Goal: Task Accomplishment & Management: Use online tool/utility

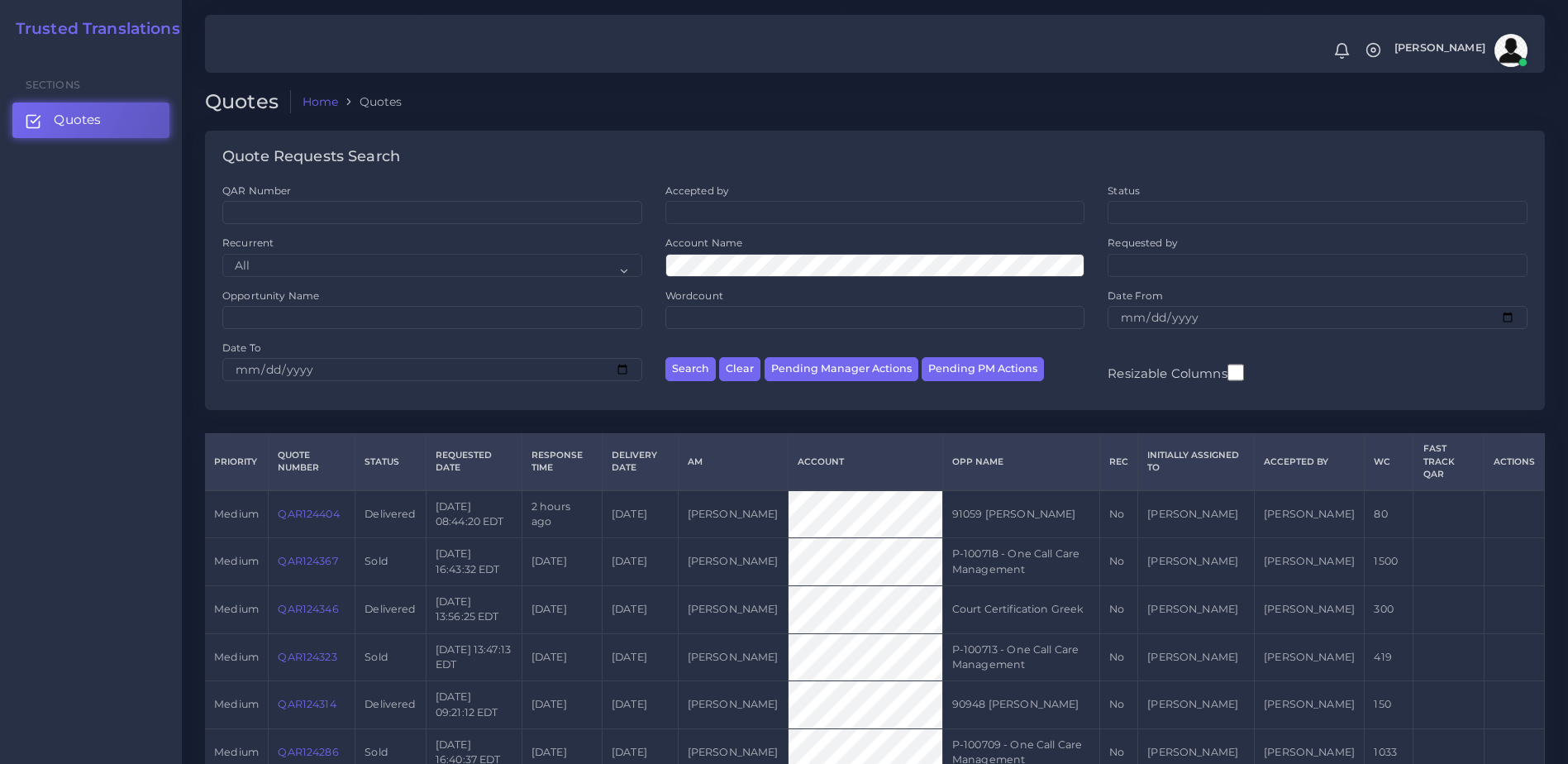
click at [138, 367] on div "Sections Quotes" at bounding box center [91, 407] width 182 height 712
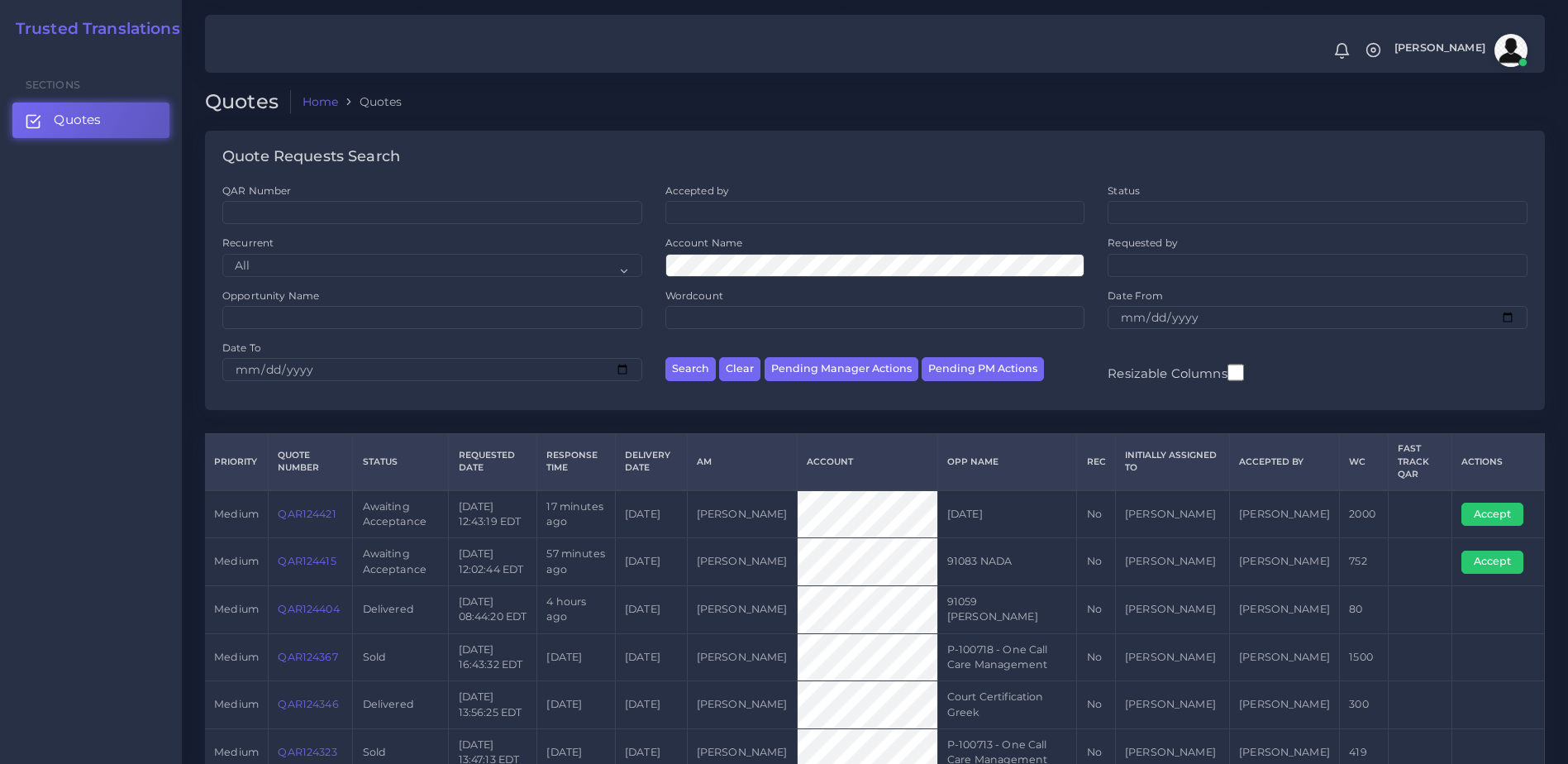
click at [317, 557] on link "QAR124415" at bounding box center [306, 560] width 58 height 12
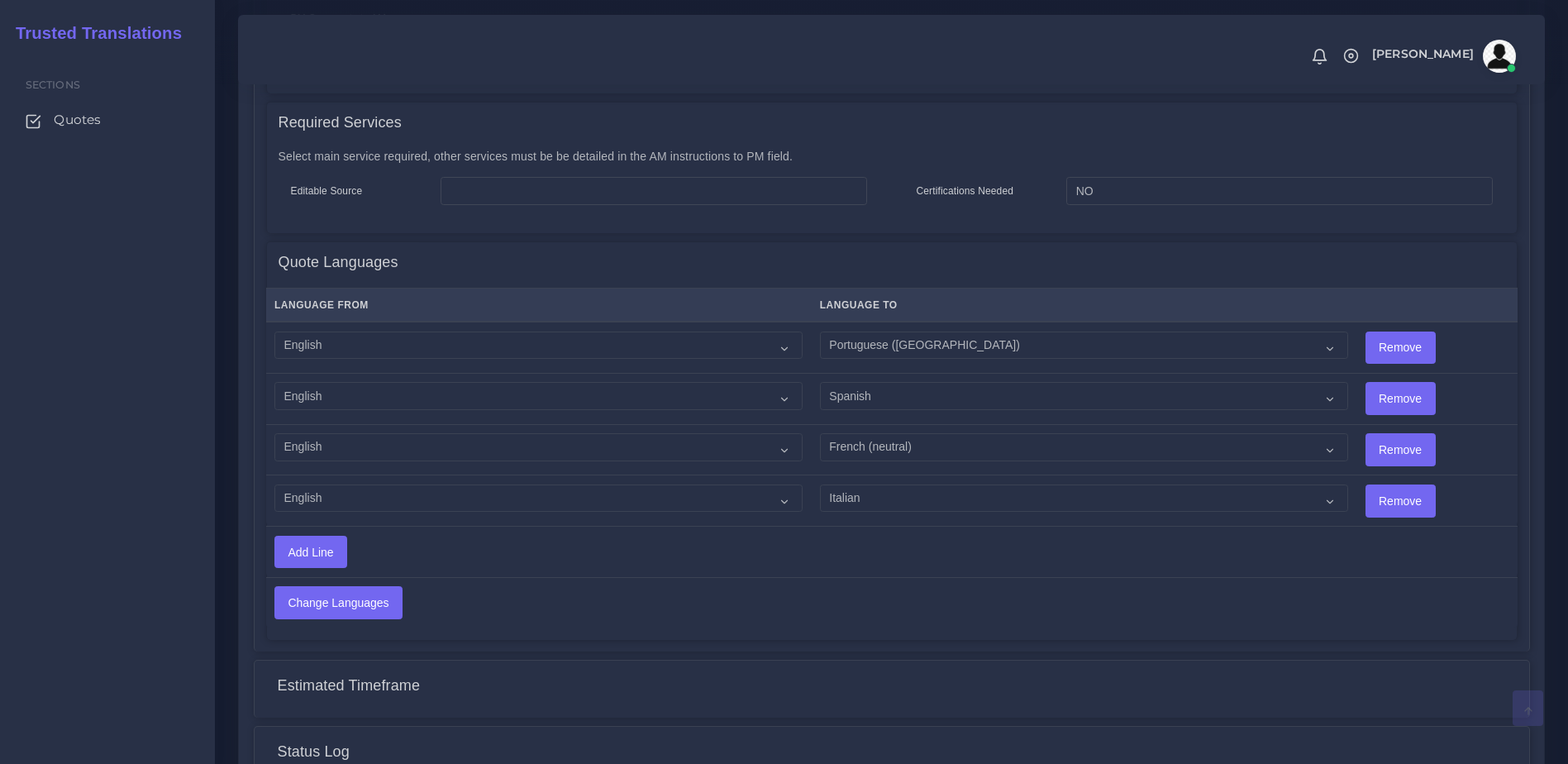
scroll to position [829, 0]
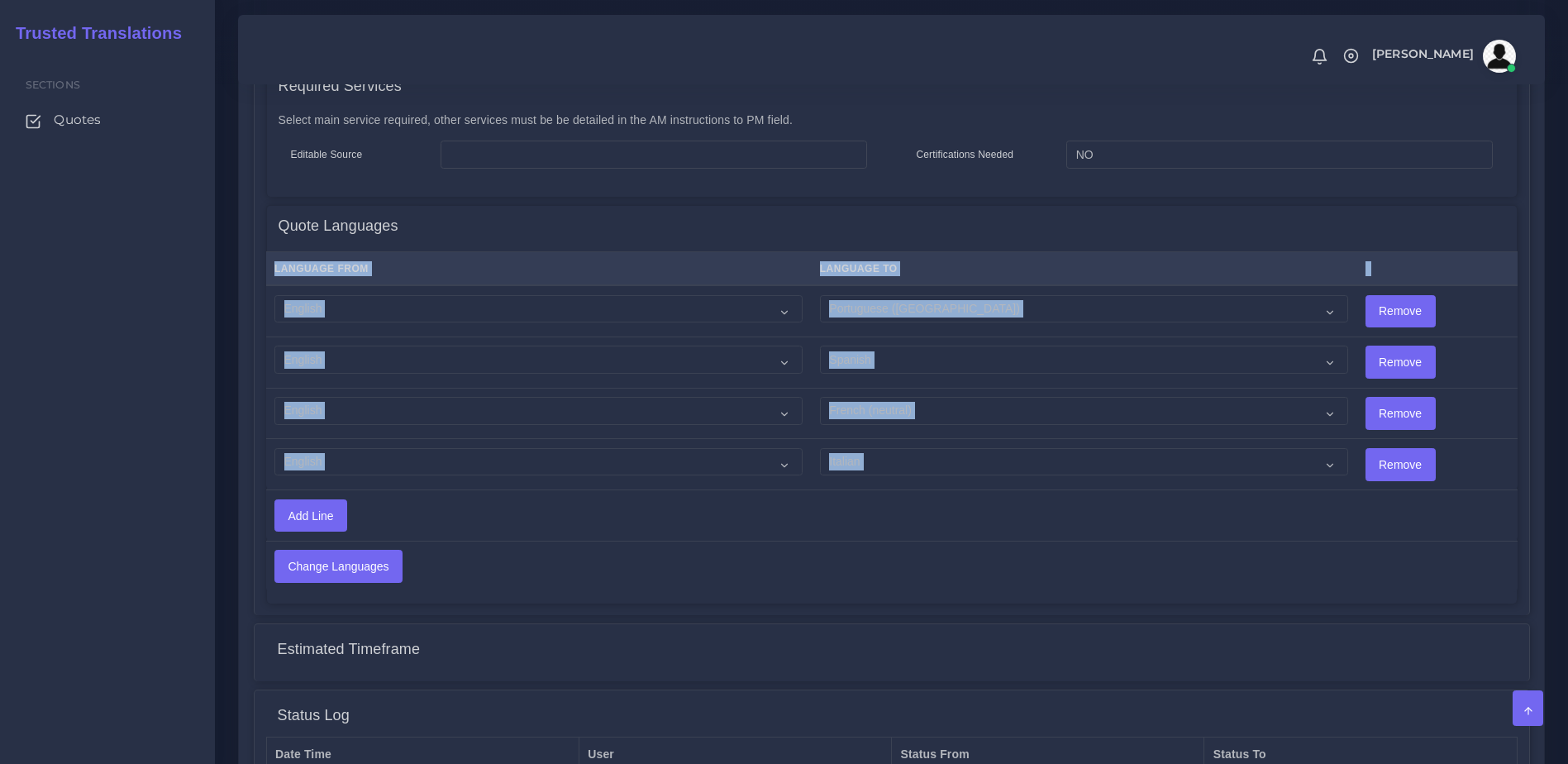
drag, startPoint x: 1564, startPoint y: 498, endPoint x: 1551, endPoint y: 273, distance: 225.4
click at [1551, 273] on div "QAR124415 Home Quote Quote Detail Opportunity Name 91083 NADA Quote Number QAR1…" at bounding box center [892, 43] width 1354 height 1745
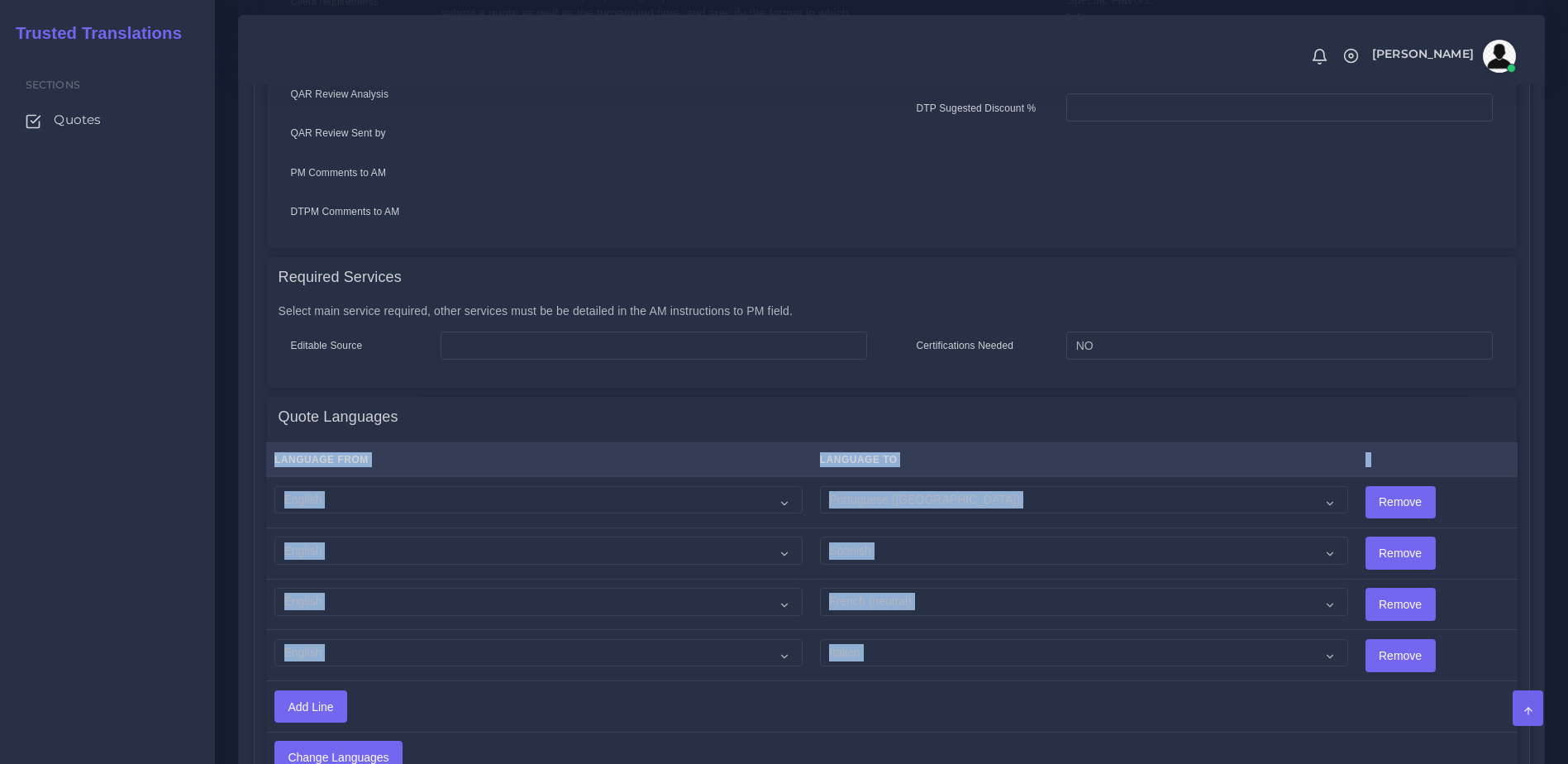
scroll to position [12, 0]
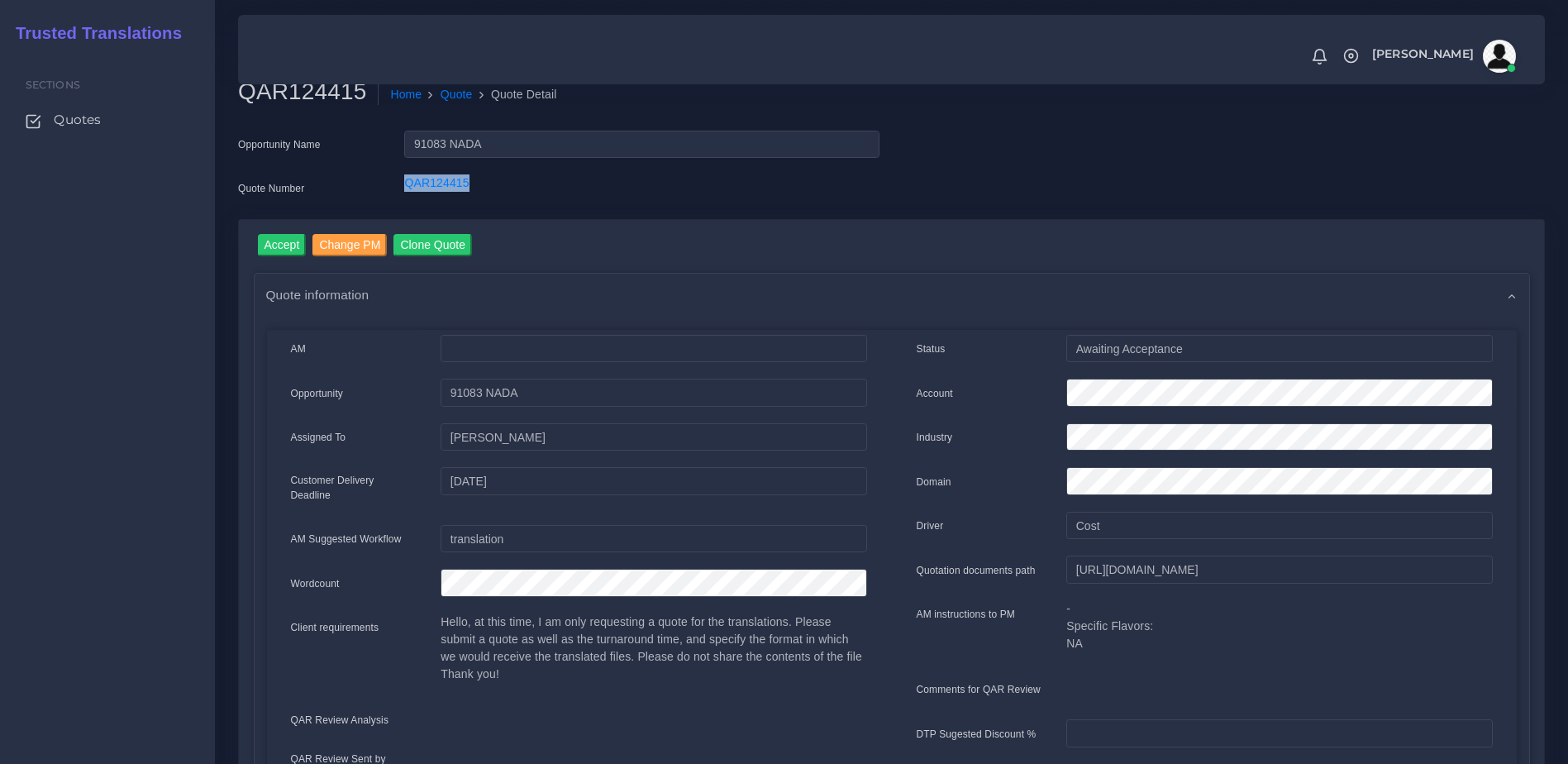
drag, startPoint x: 504, startPoint y: 184, endPoint x: 374, endPoint y: 182, distance: 130.0
click at [374, 182] on div "Quote Number QAR124415" at bounding box center [558, 191] width 666 height 33
copy div "QAR124415"
drag, startPoint x: 136, startPoint y: 326, endPoint x: 113, endPoint y: 279, distance: 52.3
click at [136, 326] on div "Sections Quotes" at bounding box center [108, 407] width 215 height 712
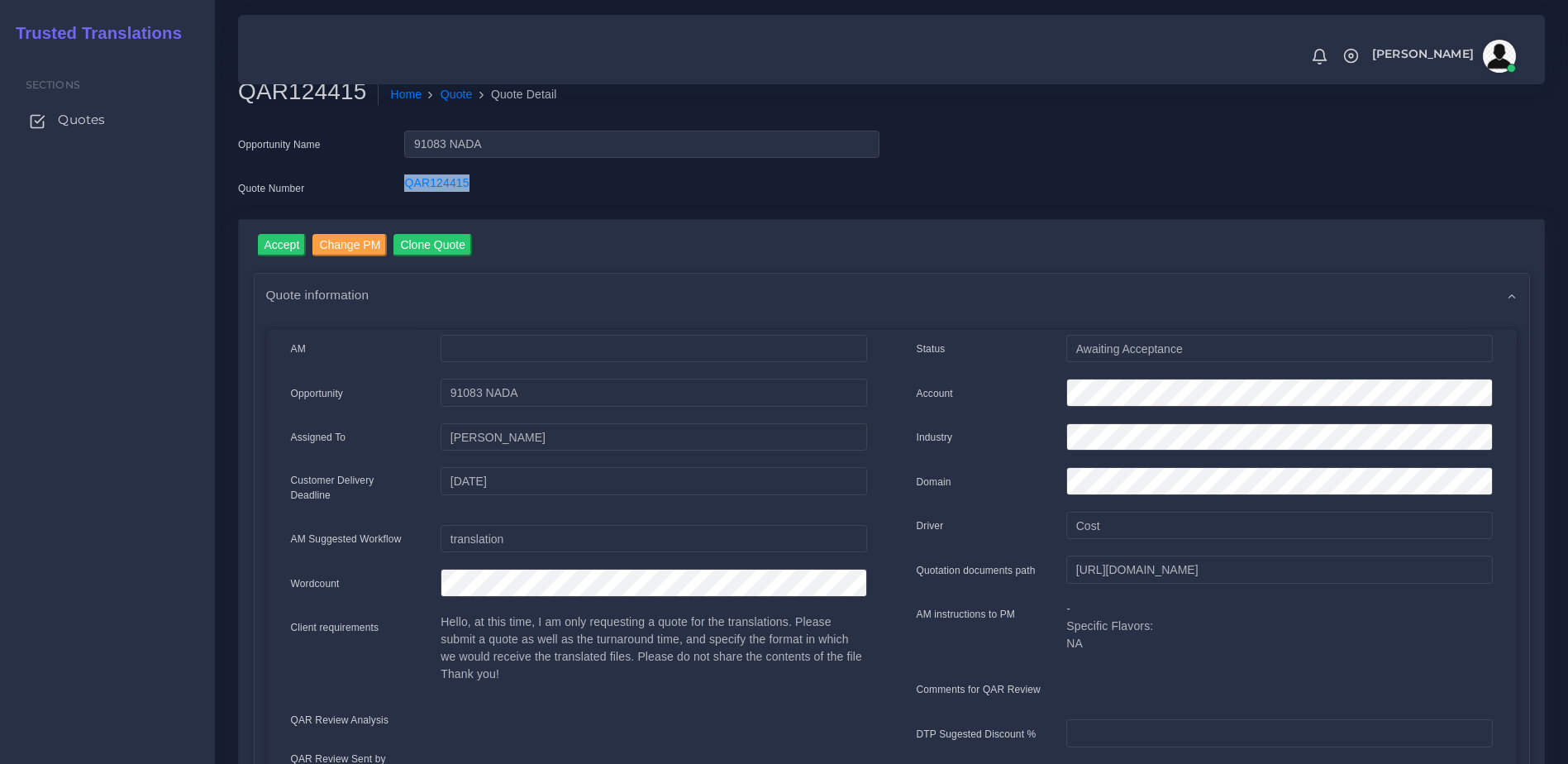
click at [77, 136] on link "Quotes" at bounding box center [107, 120] width 190 height 35
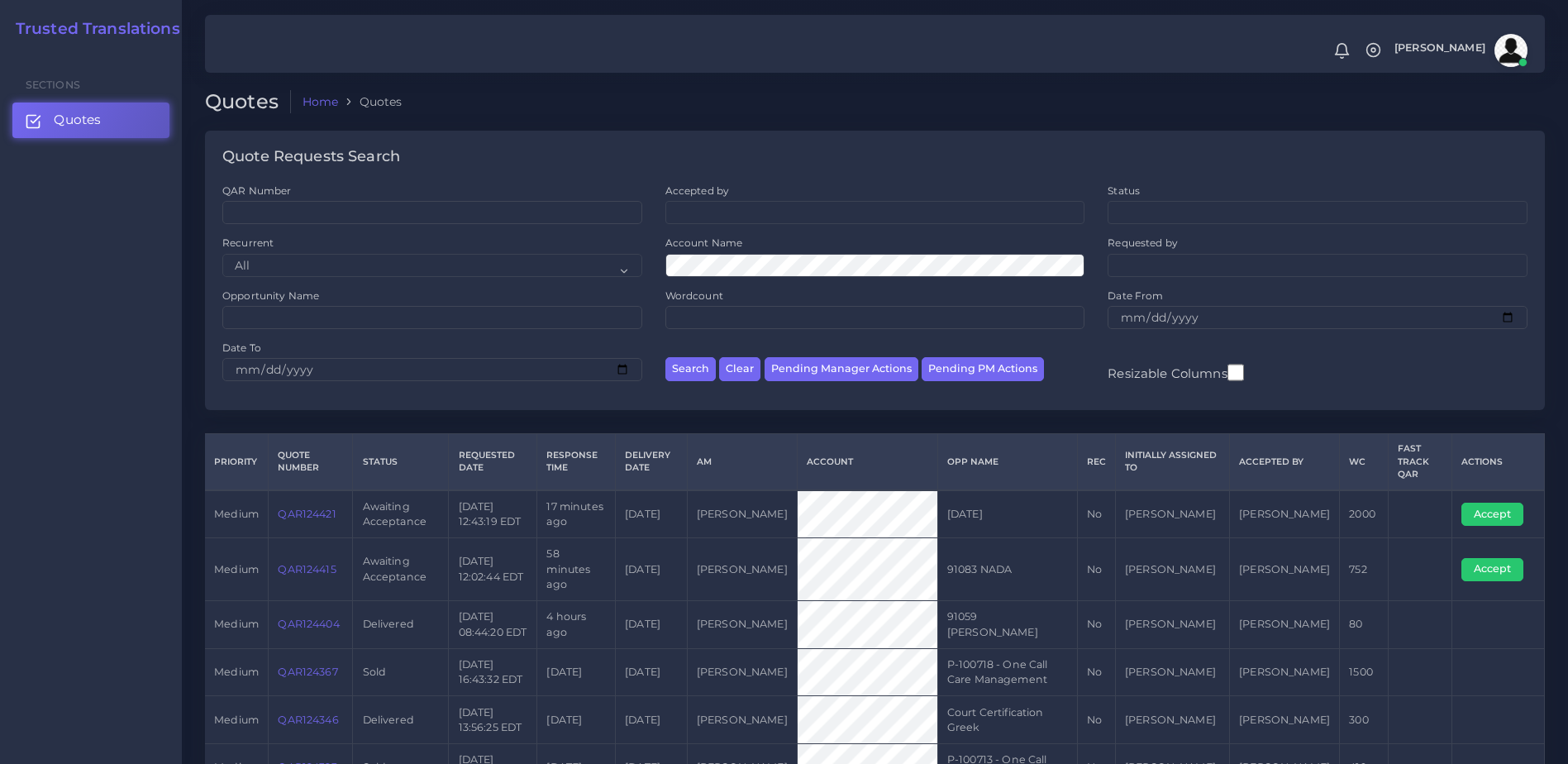
click at [318, 514] on link "QAR124421" at bounding box center [306, 513] width 58 height 12
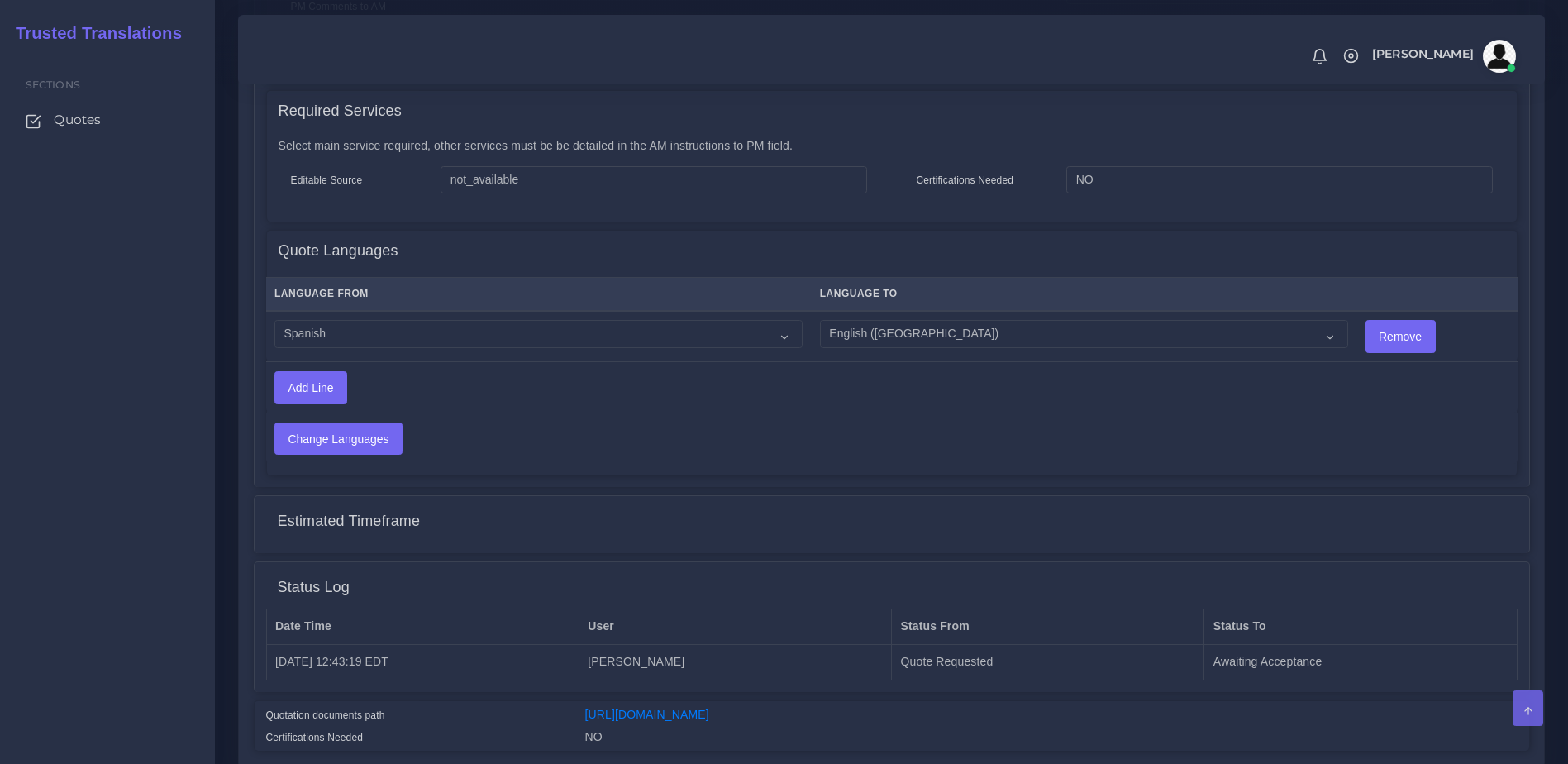
scroll to position [757, 0]
click at [709, 714] on link "[URL][DOMAIN_NAME]" at bounding box center [647, 712] width 124 height 13
click at [1416, 505] on div "Estimated Timeframe" at bounding box center [892, 520] width 1252 height 42
drag, startPoint x: 72, startPoint y: 119, endPoint x: 96, endPoint y: 123, distance: 24.3
click at [72, 119] on span "Quotes" at bounding box center [81, 119] width 47 height 18
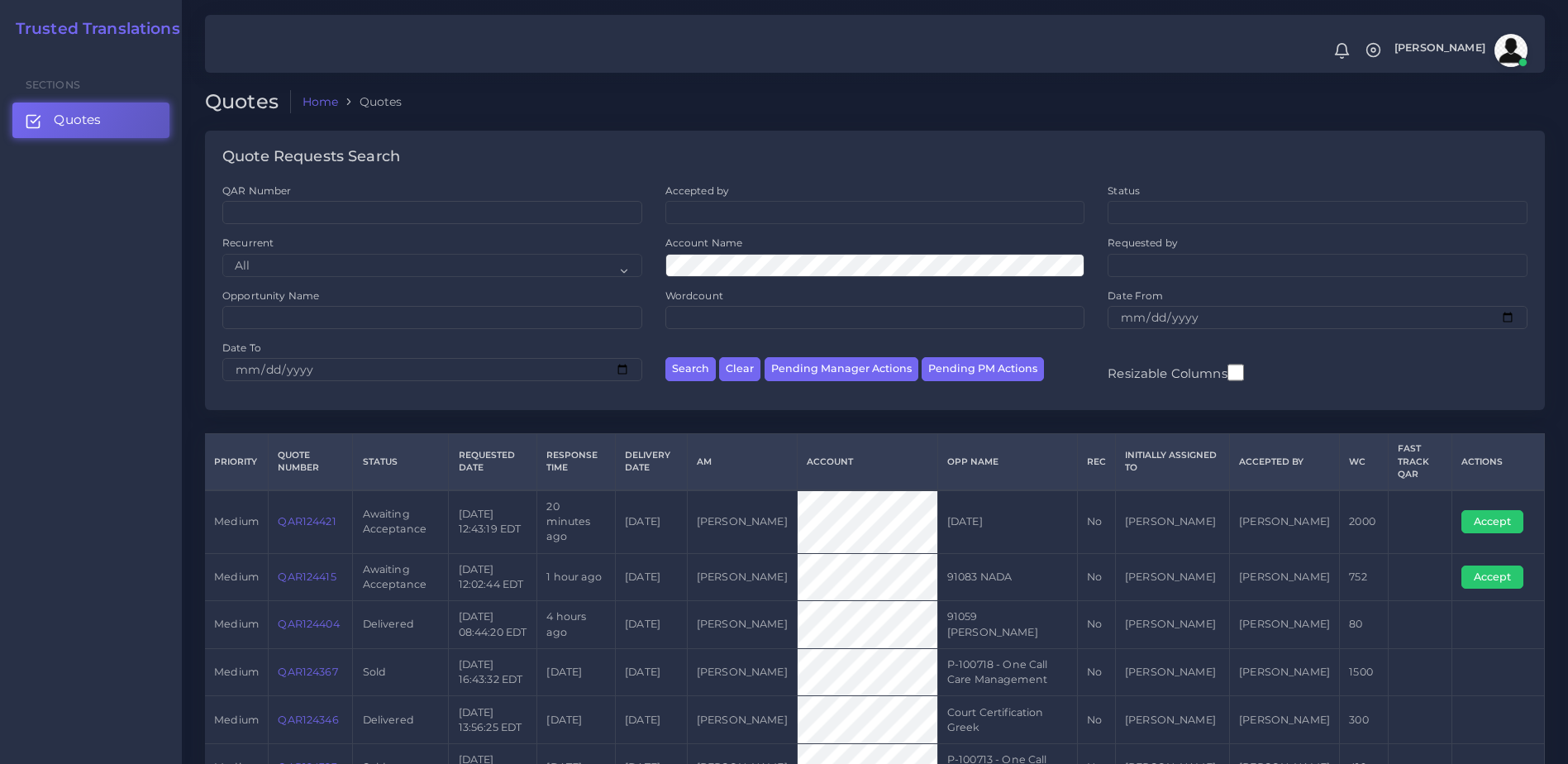
click at [321, 570] on link "QAR124415" at bounding box center [306, 576] width 58 height 12
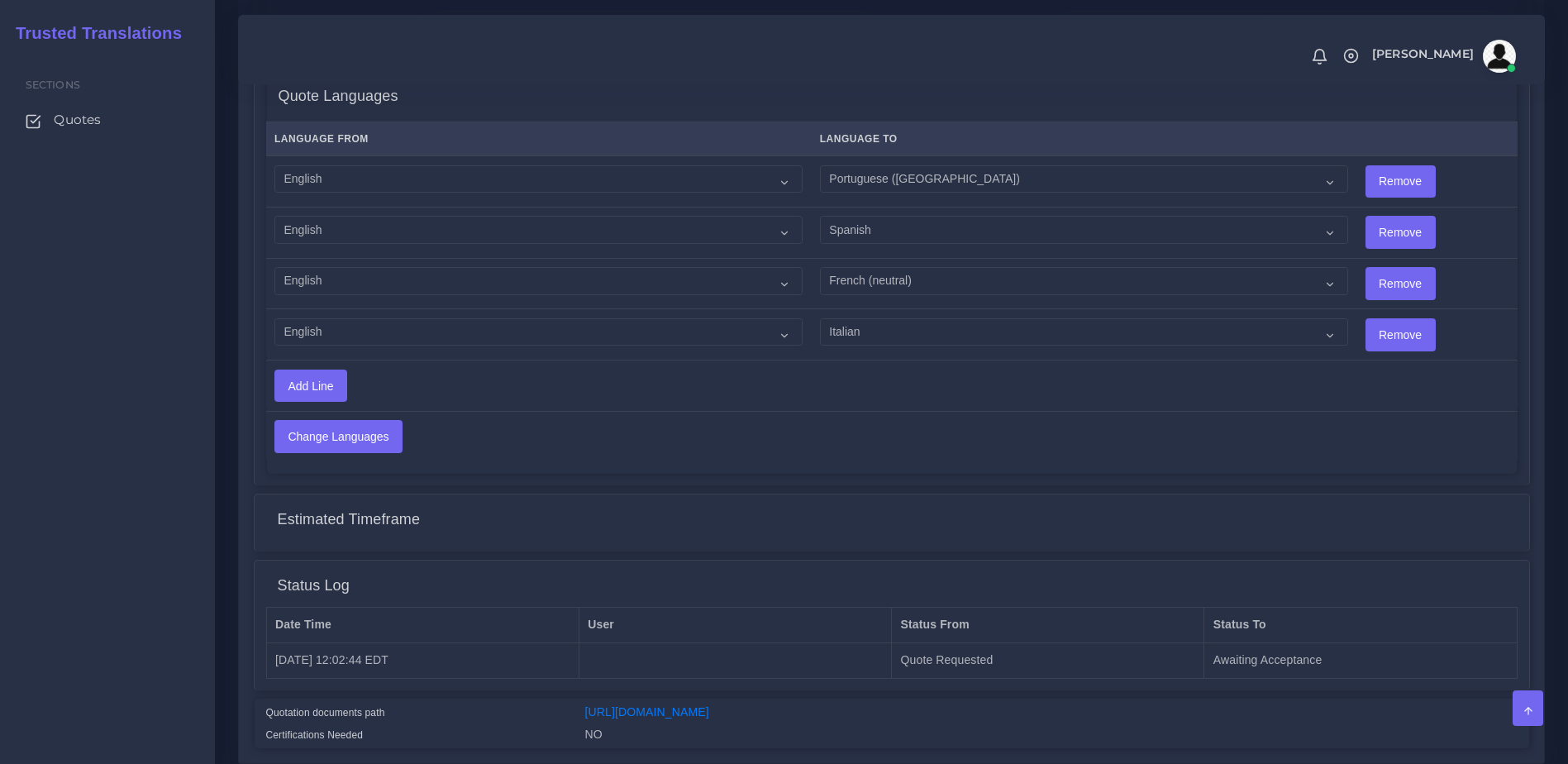
scroll to position [973, 0]
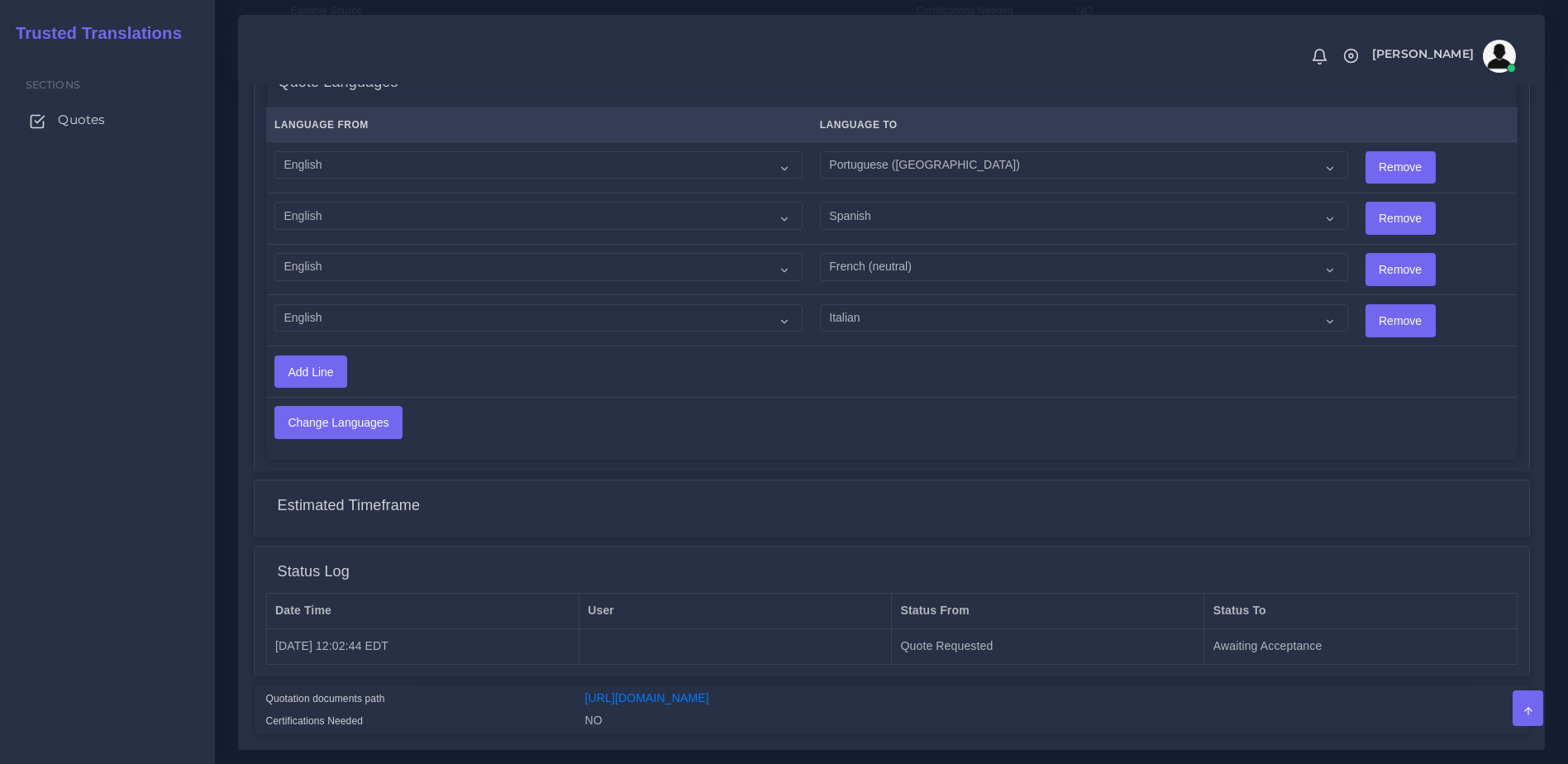
click at [130, 124] on link "Quotes" at bounding box center [107, 120] width 190 height 35
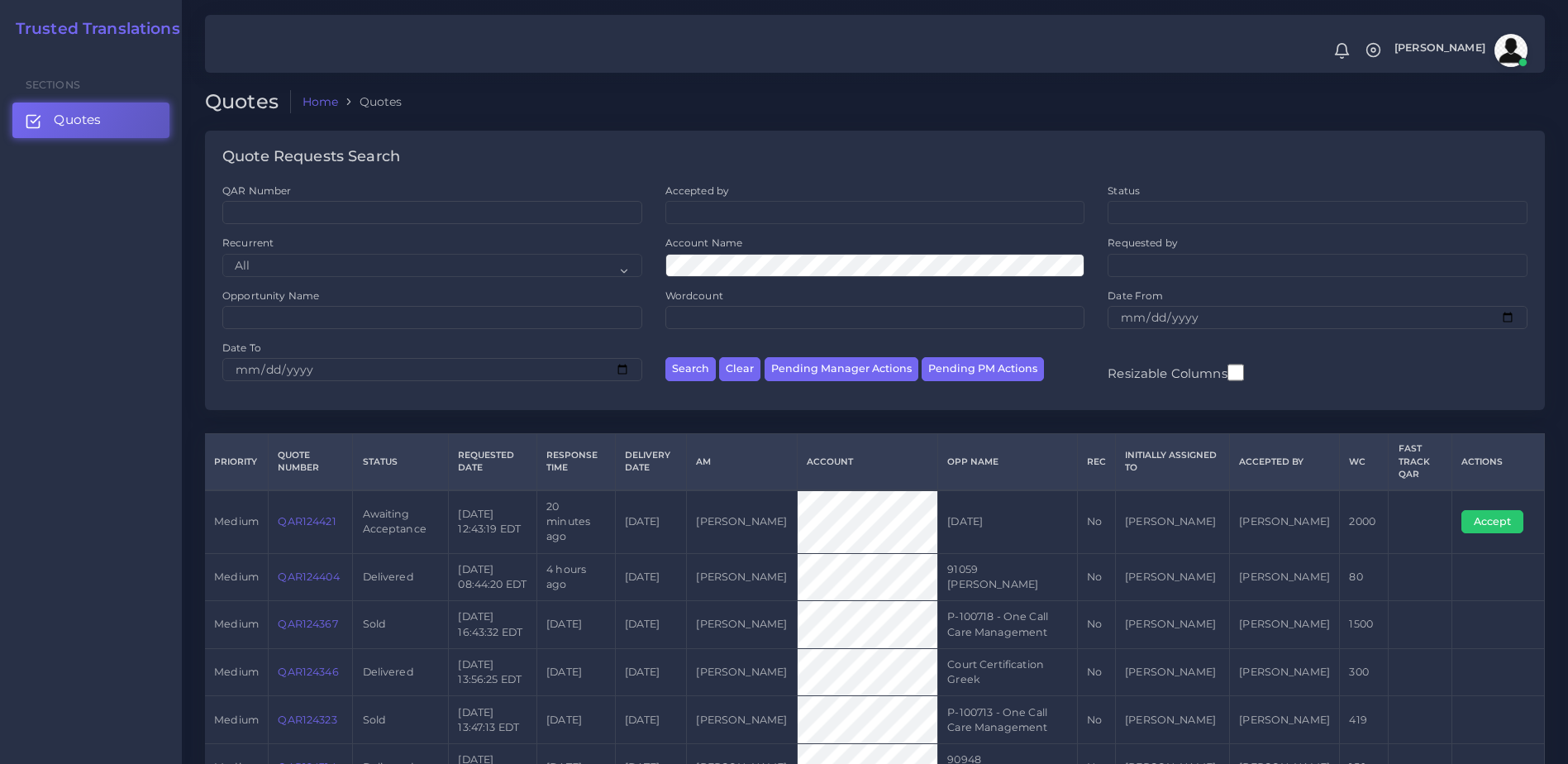
click at [309, 515] on link "QAR124421" at bounding box center [306, 520] width 58 height 12
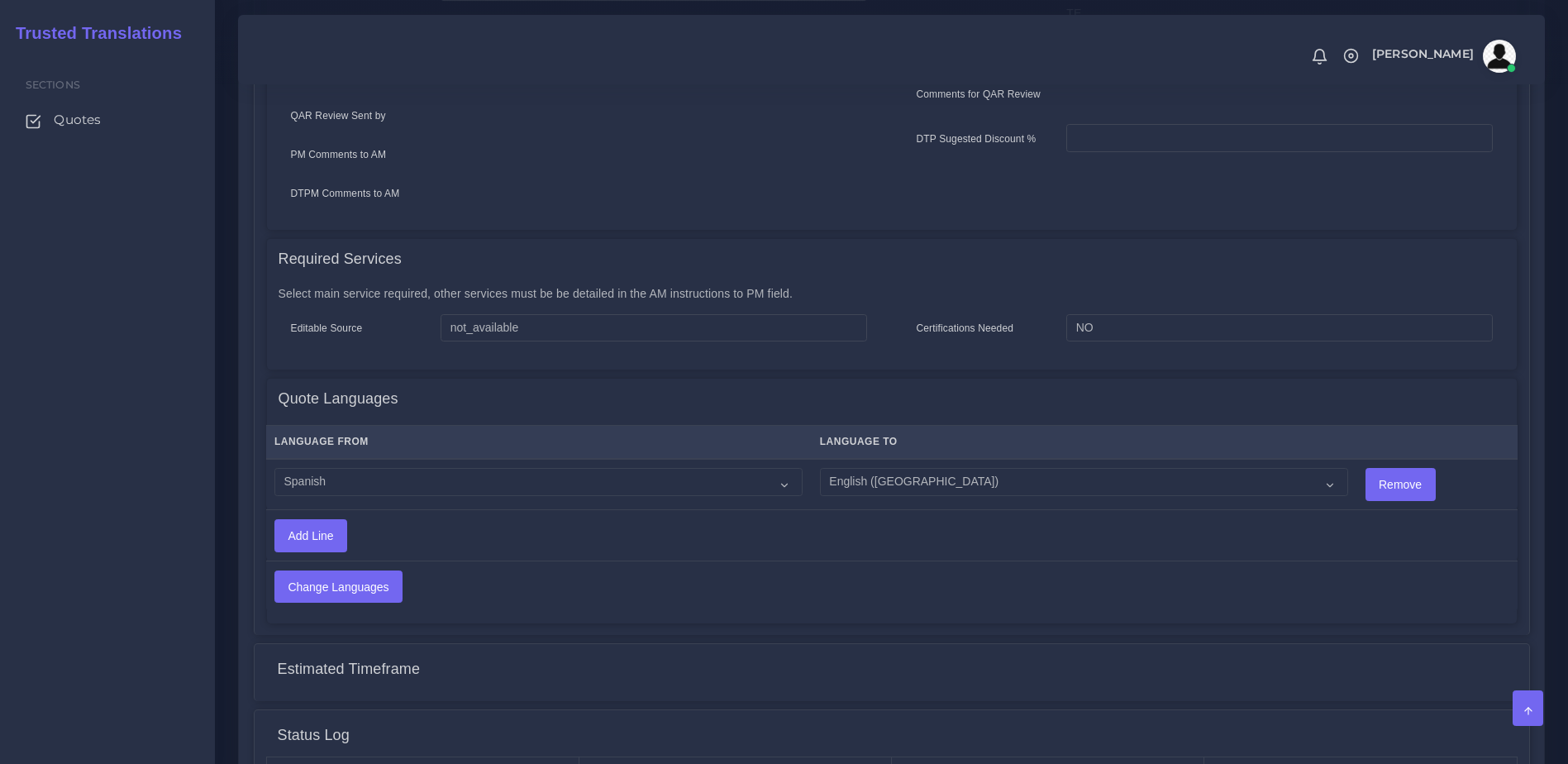
scroll to position [611, 0]
click at [510, 476] on select "Acoli Afar Afrikaans Akan Akateko [DEMOGRAPHIC_DATA] American Sign Language (AS…" at bounding box center [538, 479] width 528 height 28
click at [773, 434] on th "Language From" at bounding box center [539, 438] width 546 height 34
click at [741, 465] on select "Acoli Afar Afrikaans Akan Akateko [DEMOGRAPHIC_DATA] American Sign Language (AS…" at bounding box center [538, 479] width 528 height 28
select select "15011"
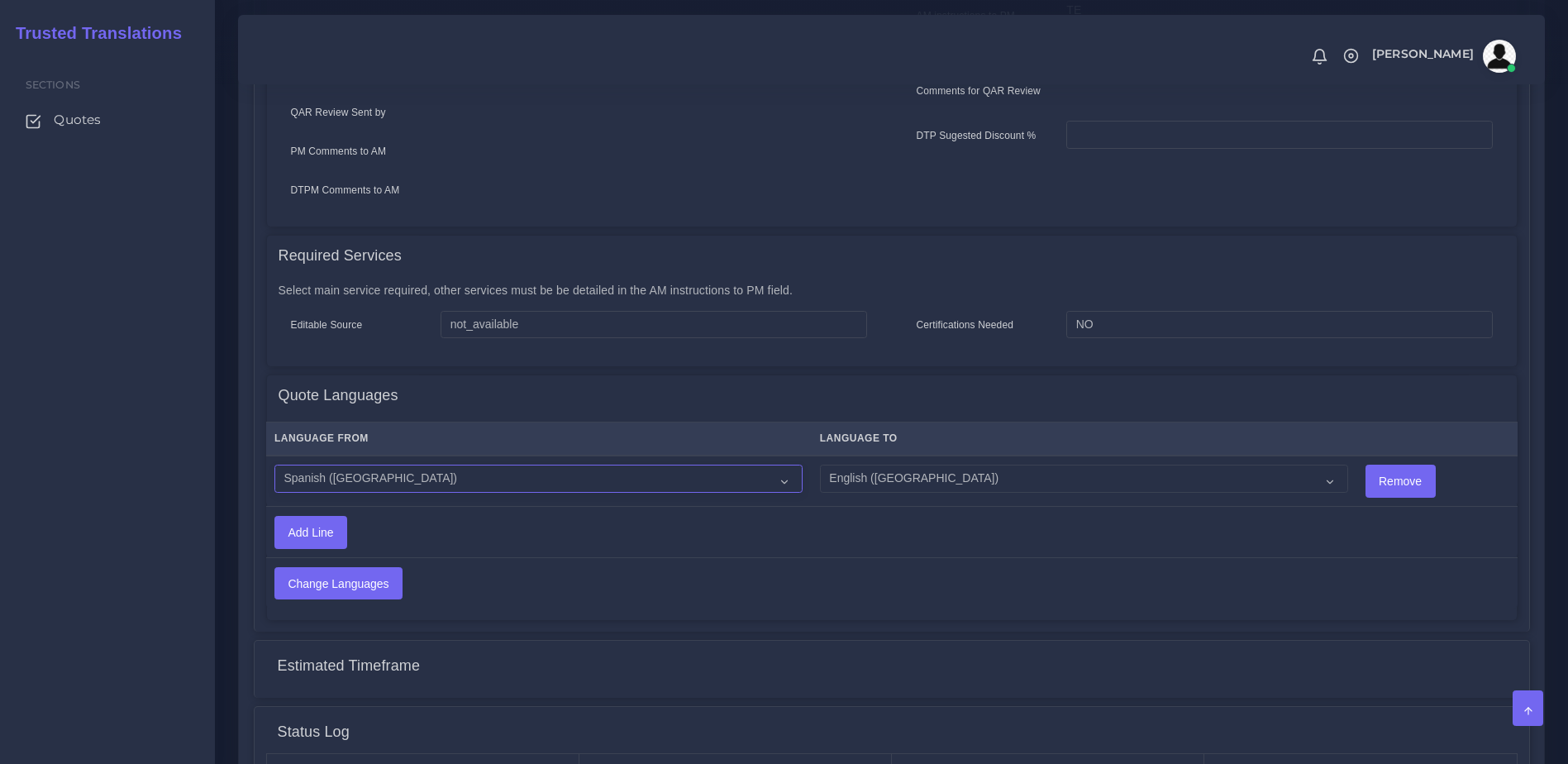
click at [275, 465] on select "Acoli Afar Afrikaans Akan Akateko [DEMOGRAPHIC_DATA] American Sign Language (AS…" at bounding box center [538, 479] width 528 height 28
click at [359, 580] on input "Change Languages" at bounding box center [338, 583] width 127 height 31
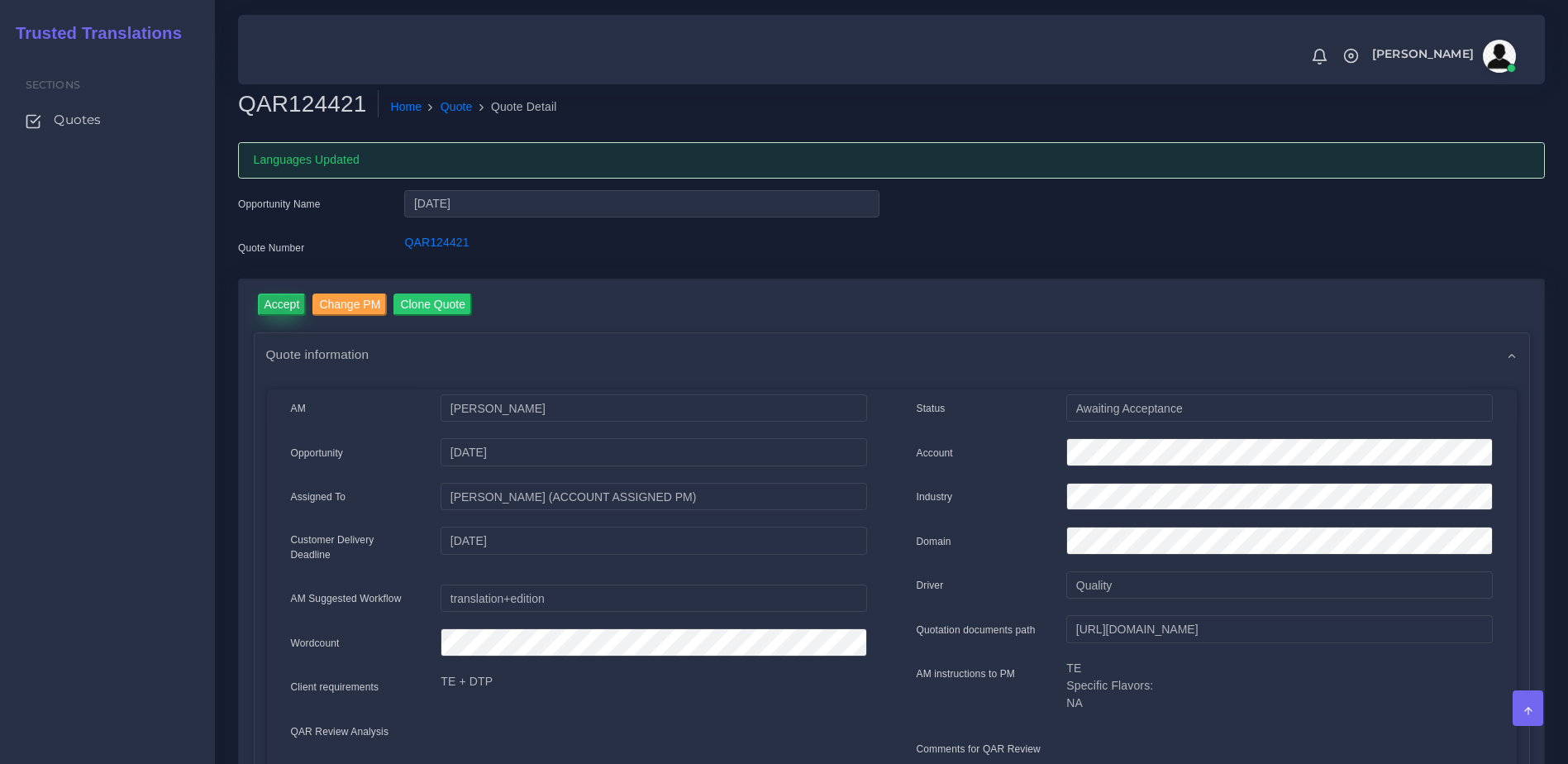
click at [291, 304] on input "Accept" at bounding box center [282, 305] width 49 height 23
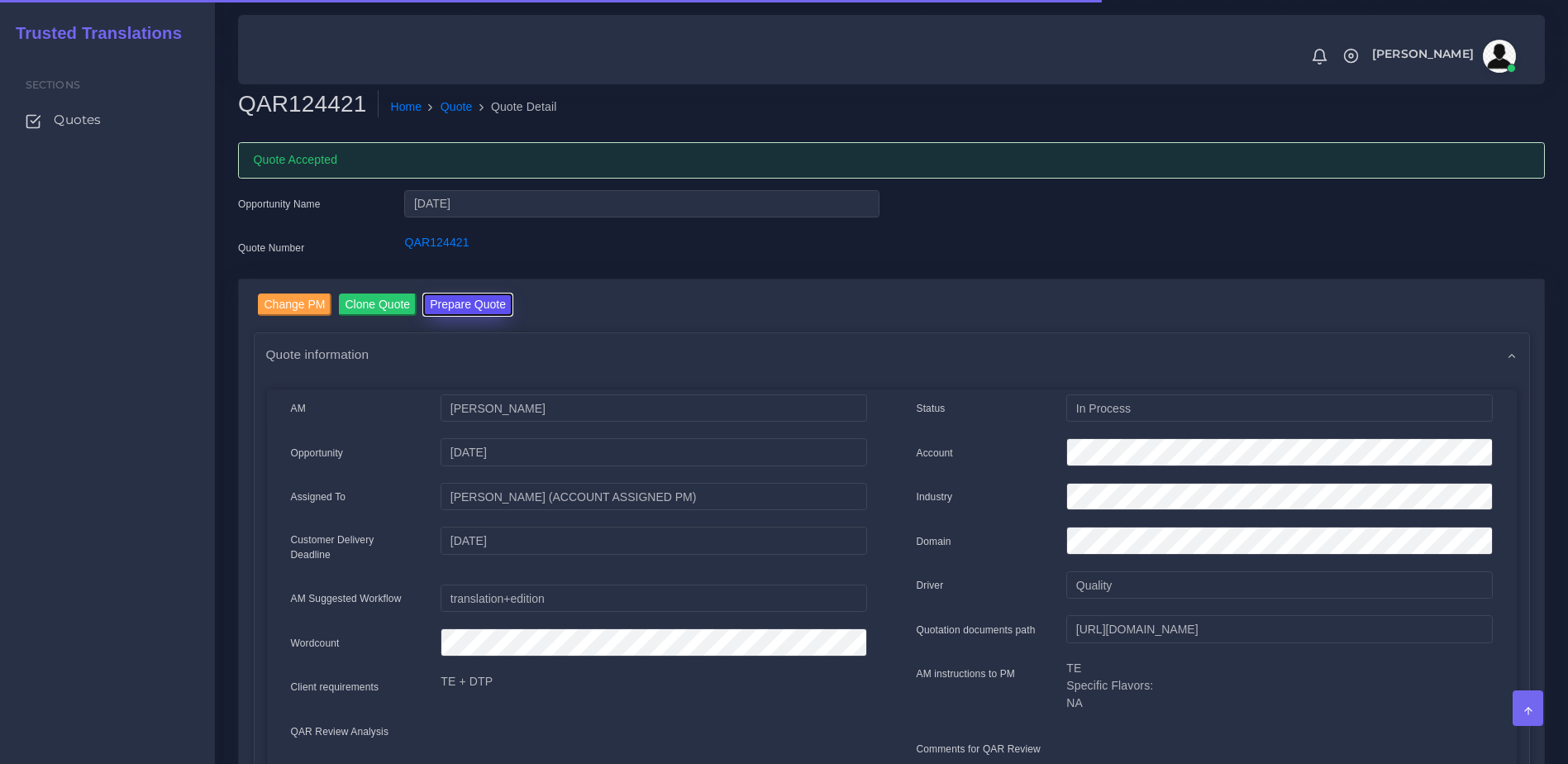
click at [491, 302] on button "Prepare Quote" at bounding box center [468, 305] width 90 height 23
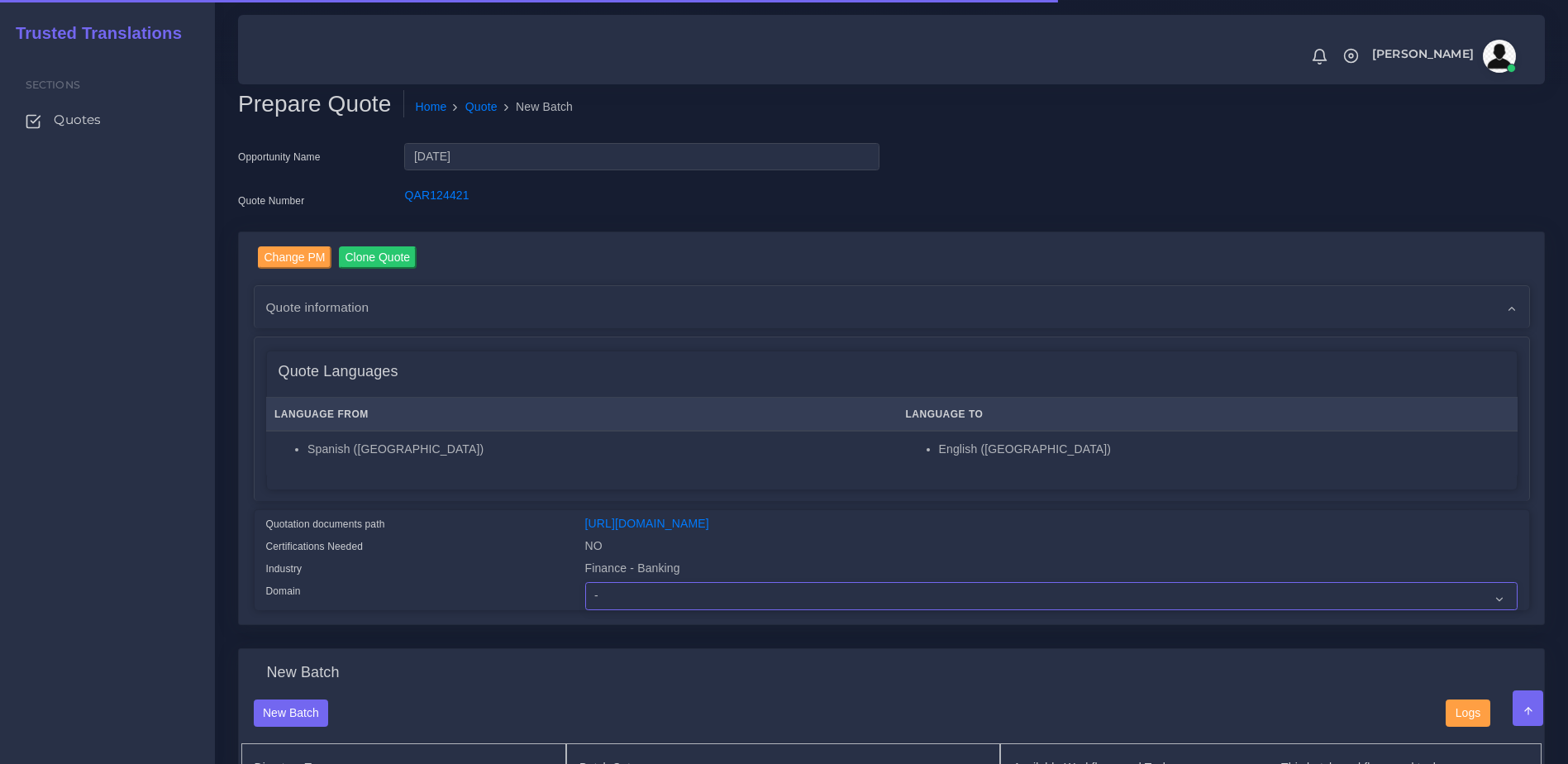
click at [669, 610] on select "- Advertising and Media Agriculture, Forestry and Fishing Architecture, Buildin…" at bounding box center [1051, 596] width 932 height 28
select select "Finance - Banking"
click at [586, 594] on select "- Advertising and Media Agriculture, Forestry and Fishing Architecture, Buildin…" at bounding box center [1051, 596] width 932 height 28
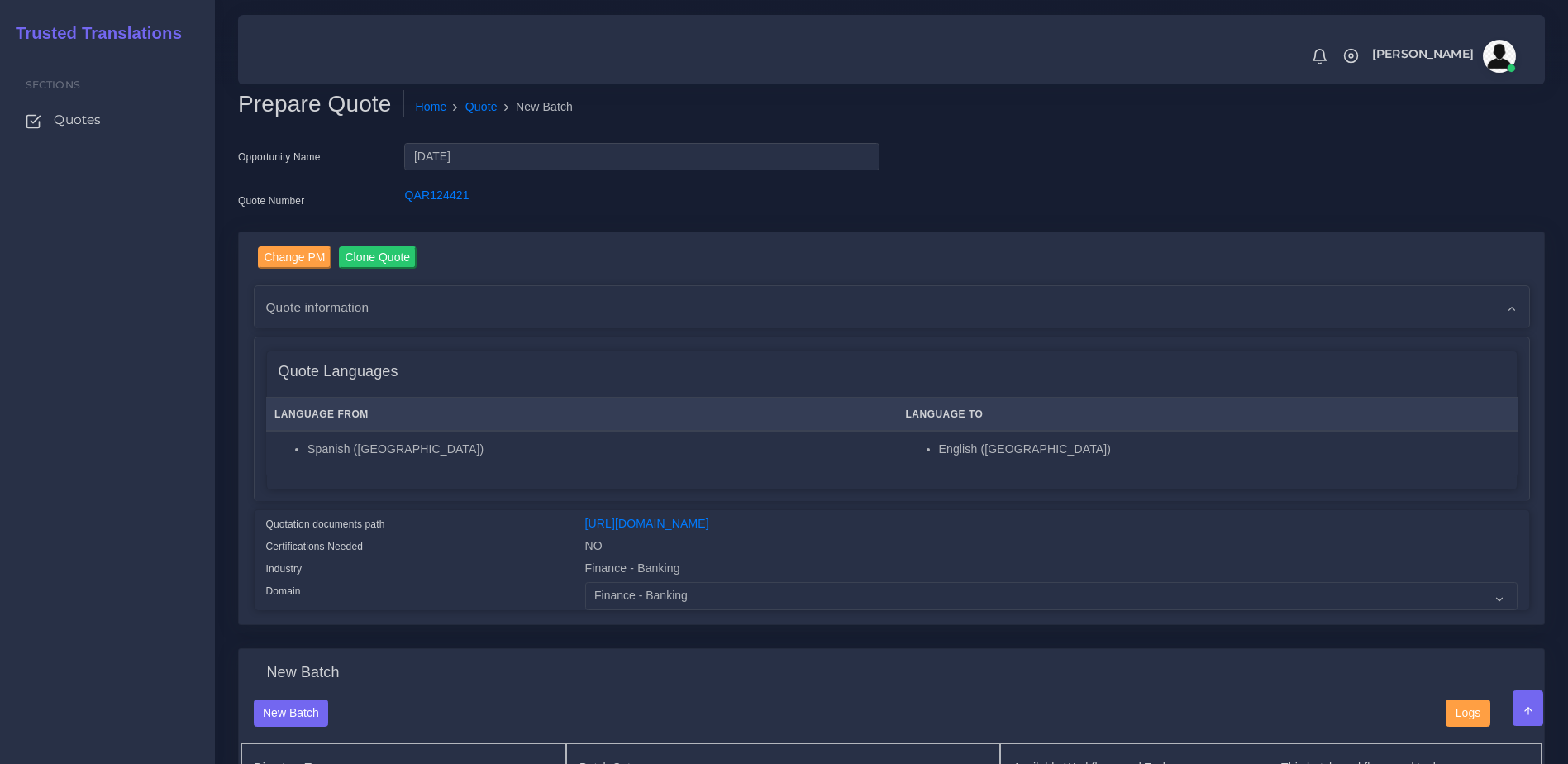
click at [577, 521] on div "https://workdrive.zoho.com/fgoh3e43b1a1fe2124b65bedd7c3c51a0e040/teams/fgoh3e43…" at bounding box center [1052, 526] width 958 height 23
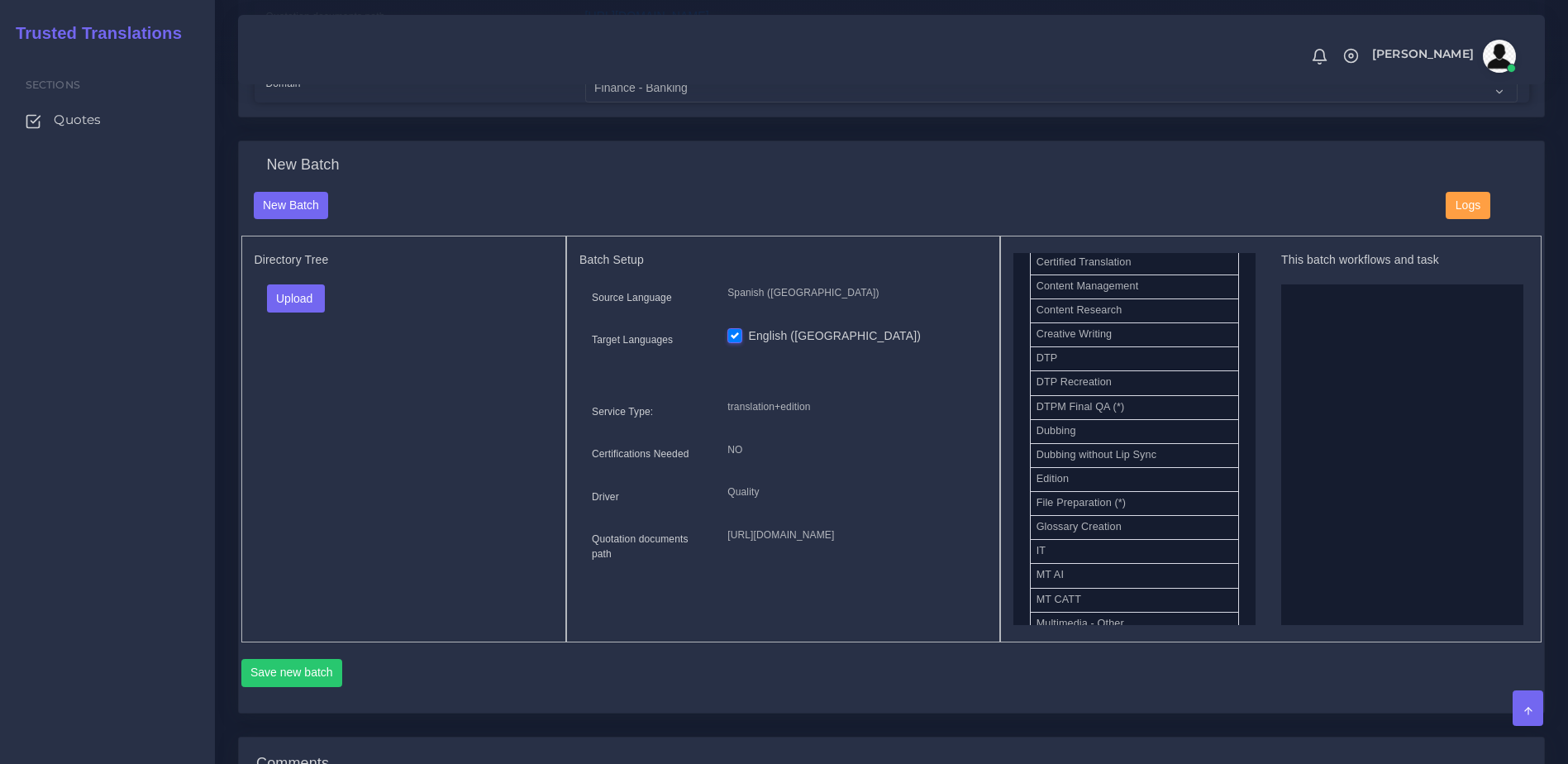
scroll to position [530, 0]
drag, startPoint x: 1100, startPoint y: 400, endPoint x: 1312, endPoint y: 427, distance: 213.7
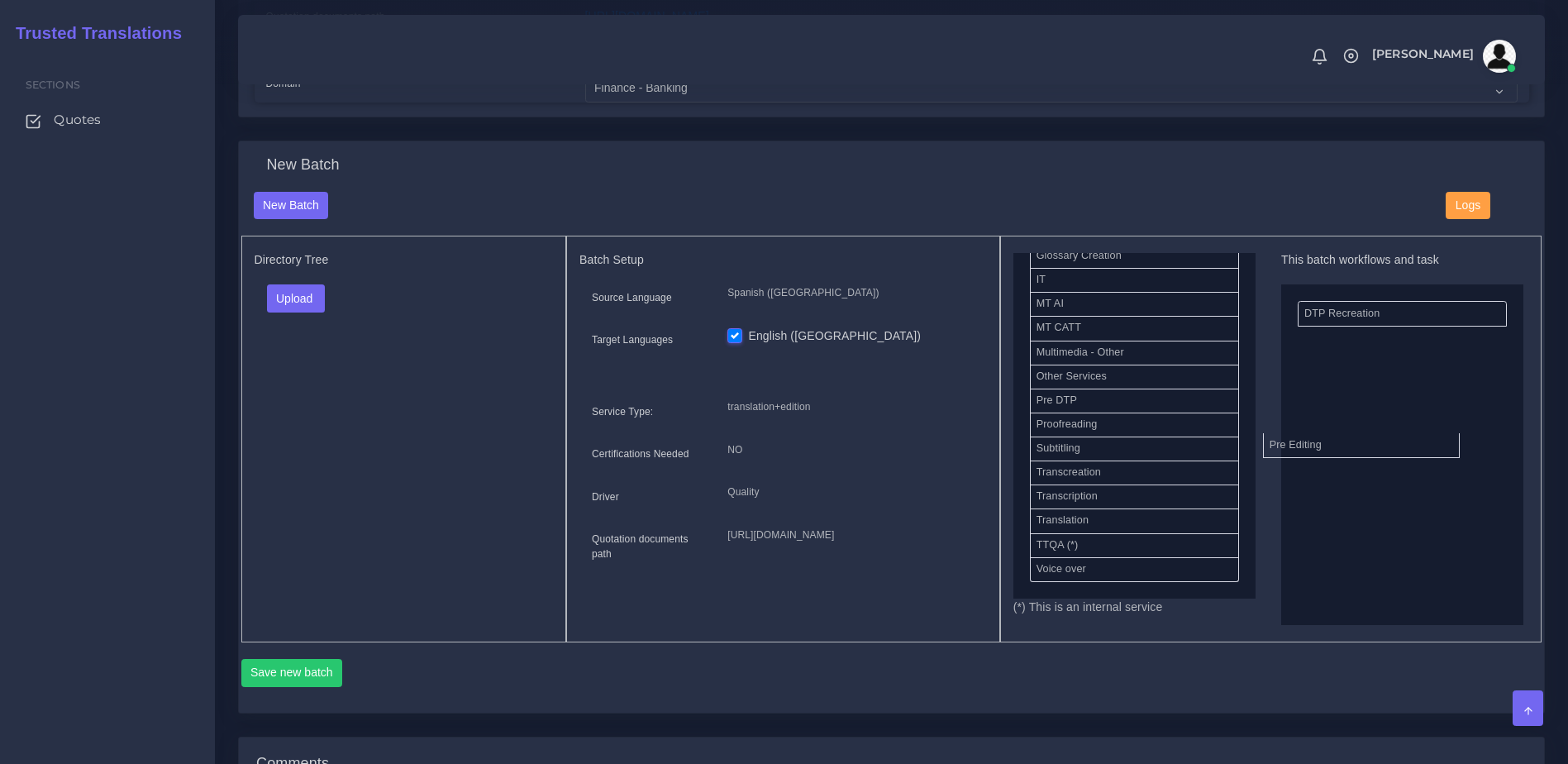
drag, startPoint x: 1072, startPoint y: 439, endPoint x: 1282, endPoint y: 494, distance: 217.1
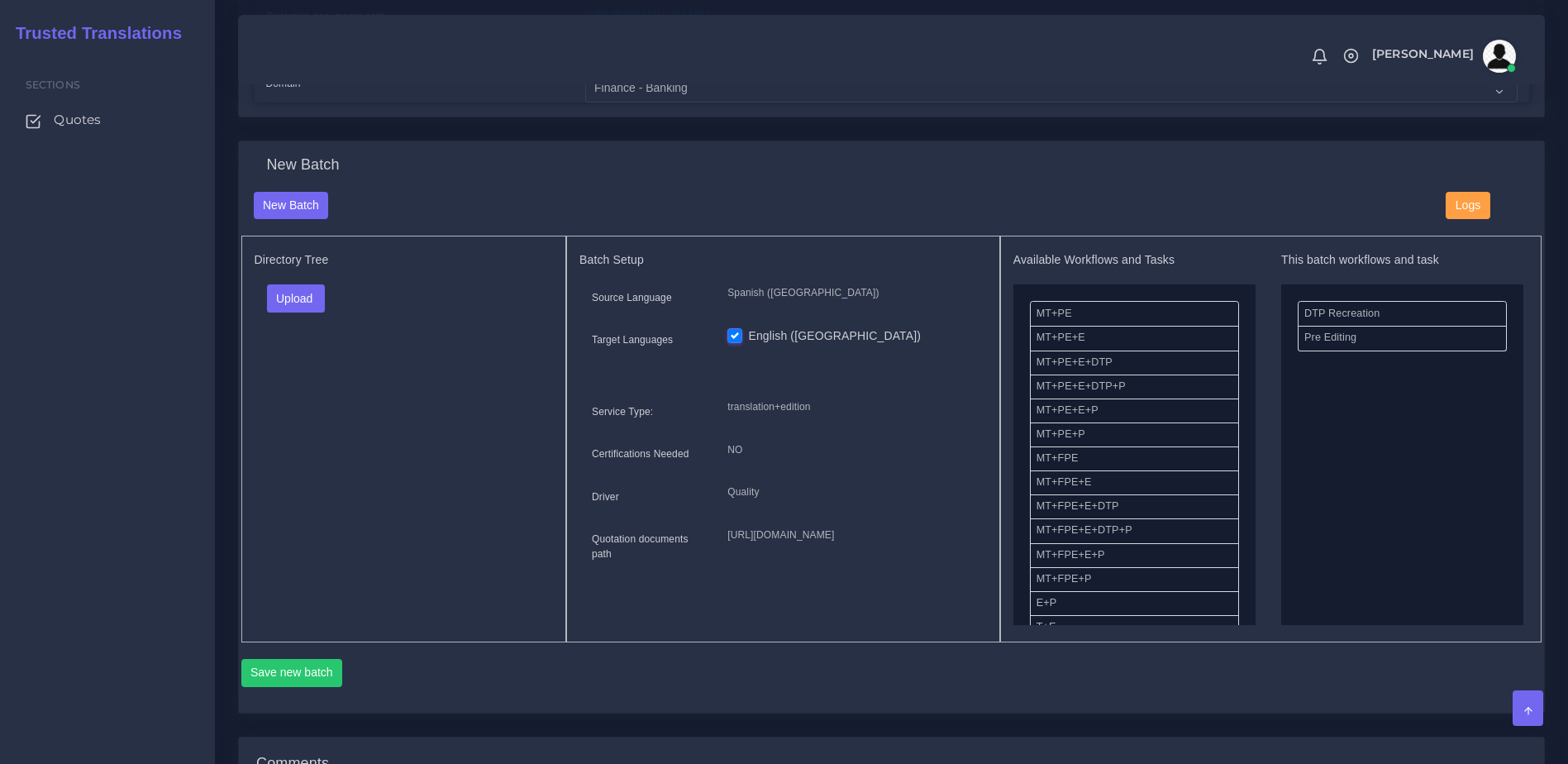
drag, startPoint x: 1064, startPoint y: 329, endPoint x: 1387, endPoint y: 399, distance: 330.5
drag, startPoint x: 1099, startPoint y: 472, endPoint x: 1451, endPoint y: 434, distance: 354.0
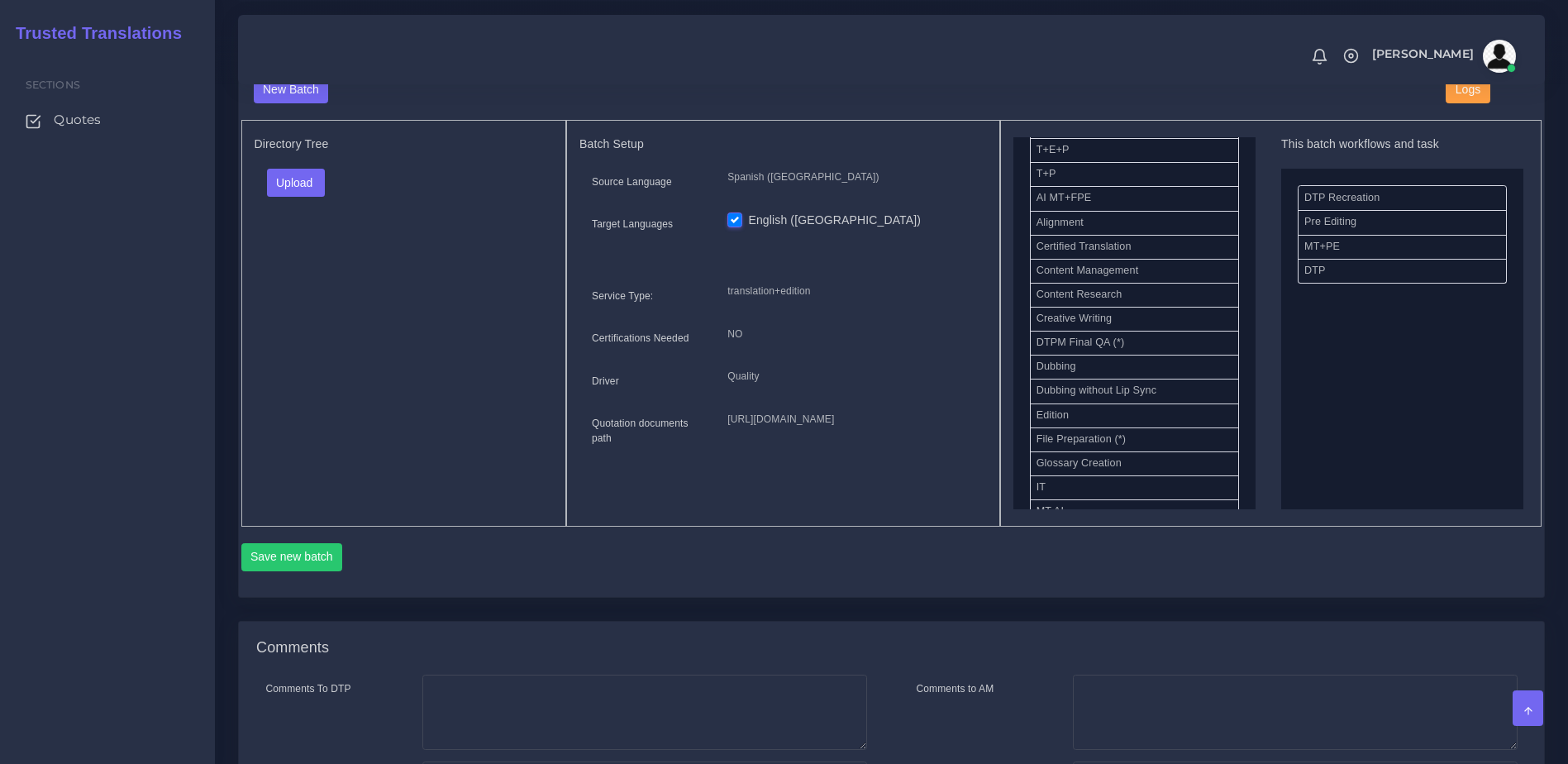
scroll to position [726, 0]
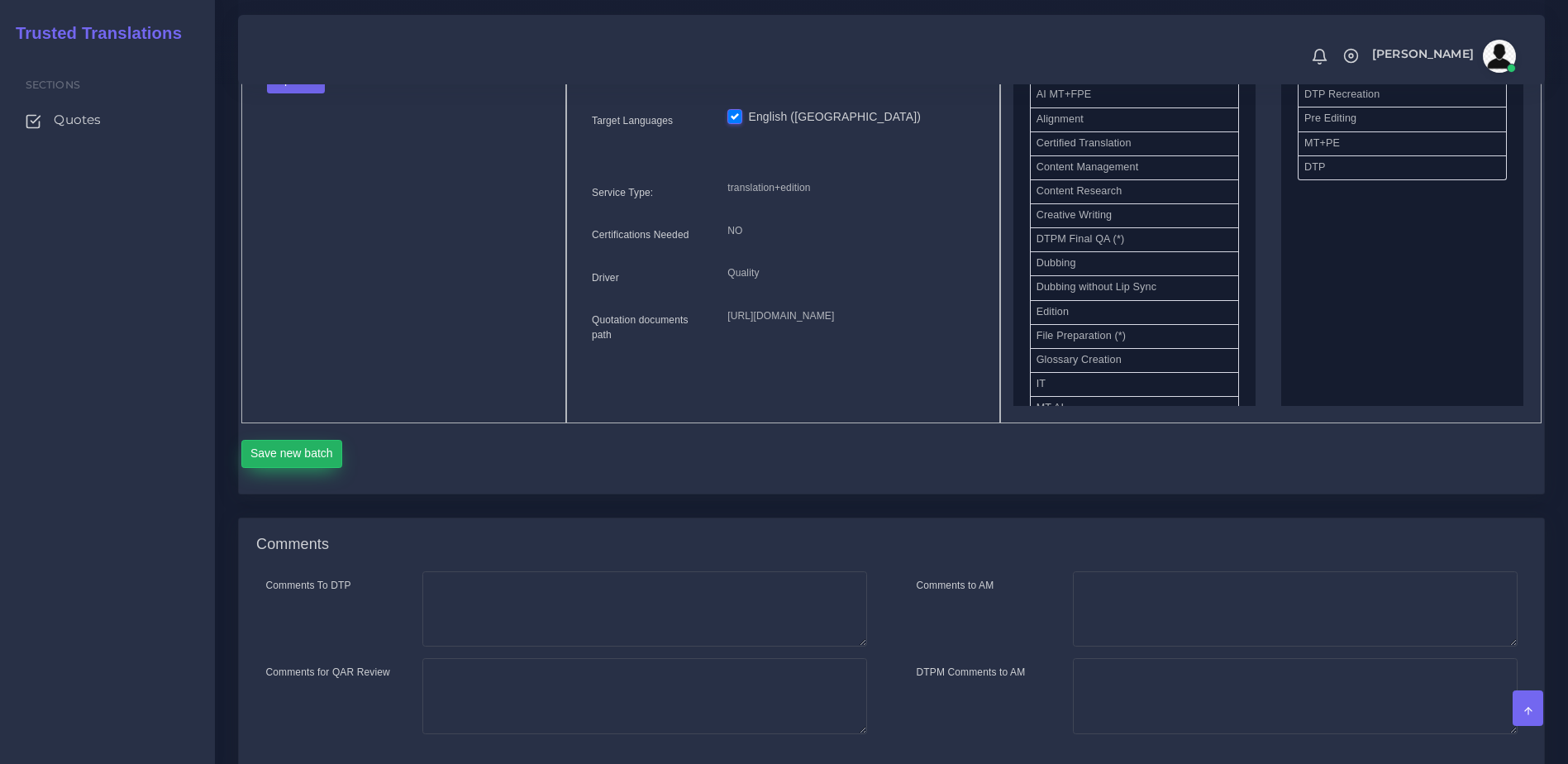
click at [325, 467] on button "Save new batch" at bounding box center [293, 454] width 102 height 28
click at [295, 93] on button "Upload" at bounding box center [297, 79] width 59 height 28
click at [328, 165] on div "Folder Files" at bounding box center [325, 132] width 116 height 66
click at [317, 161] on div "Directory Tree Upload Folder Files un/check all" at bounding box center [404, 220] width 326 height 407
click at [314, 93] on button "Upload" at bounding box center [297, 79] width 59 height 28
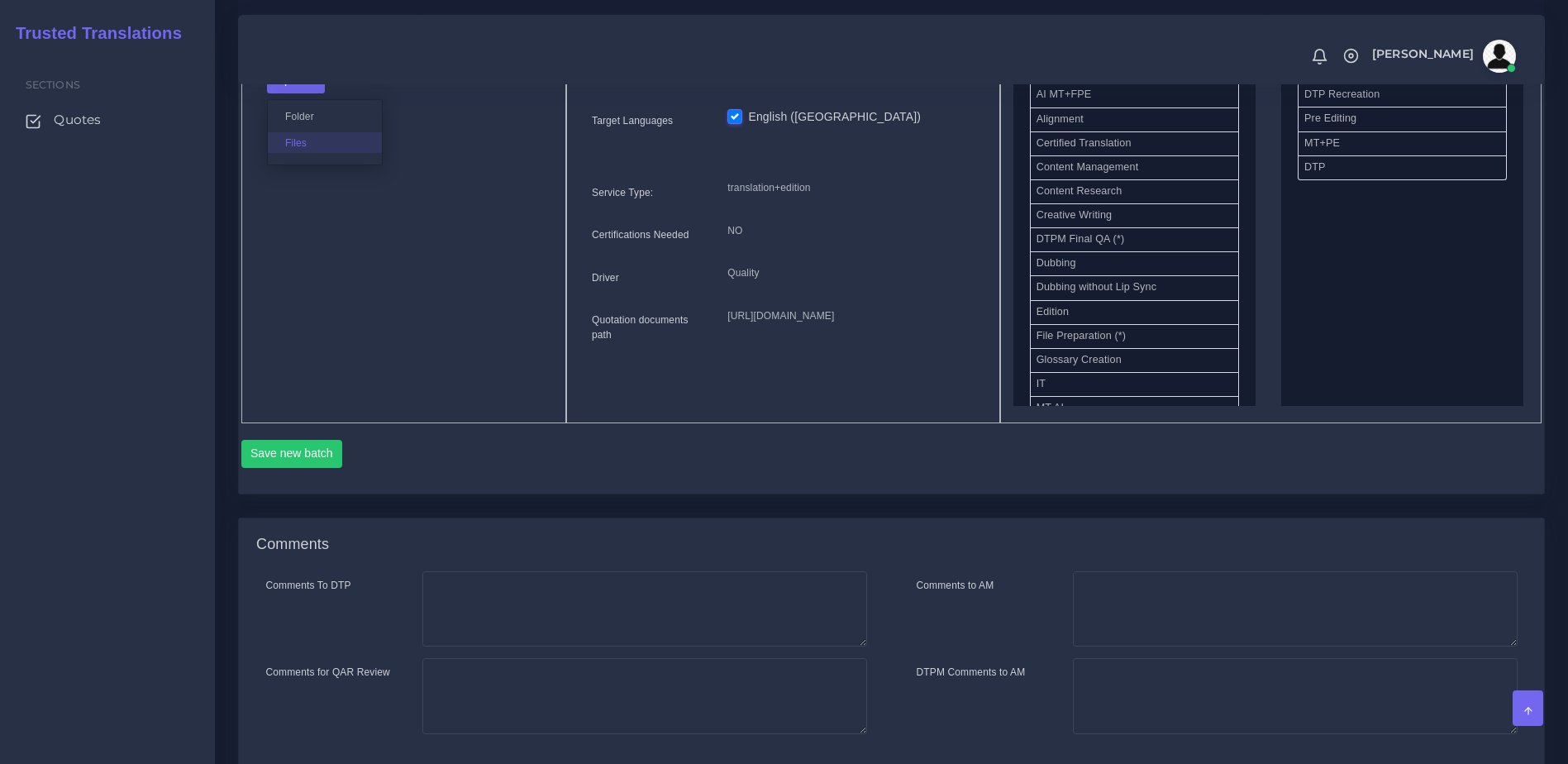
click at [318, 153] on label "Files" at bounding box center [325, 143] width 114 height 21
click at [315, 467] on button "Save new batch" at bounding box center [293, 454] width 102 height 28
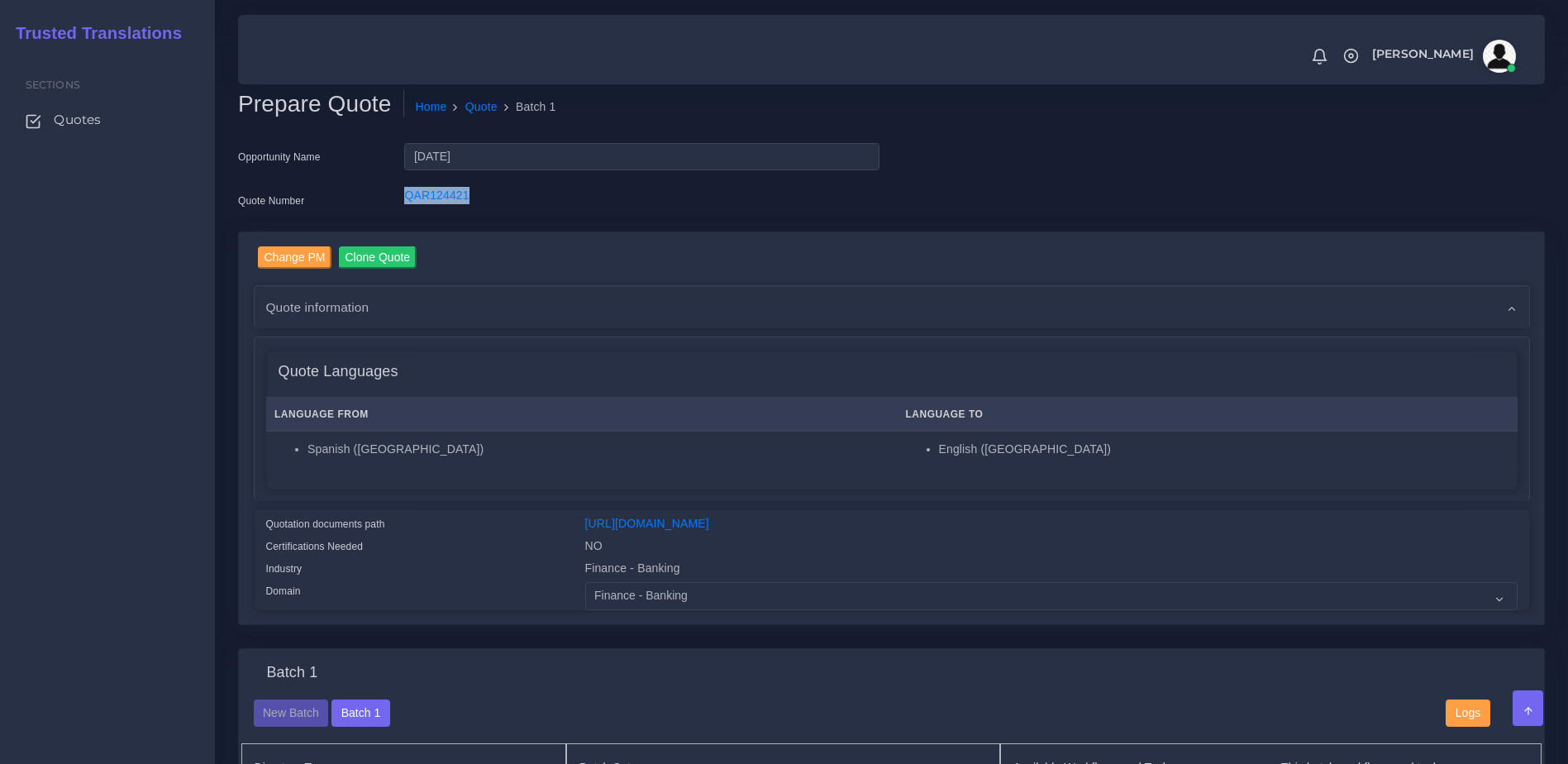
drag, startPoint x: 384, startPoint y: 197, endPoint x: 508, endPoint y: 205, distance: 124.3
click at [508, 205] on div "Quote Number QAR124421" at bounding box center [558, 203] width 666 height 33
copy div "QAR124421"
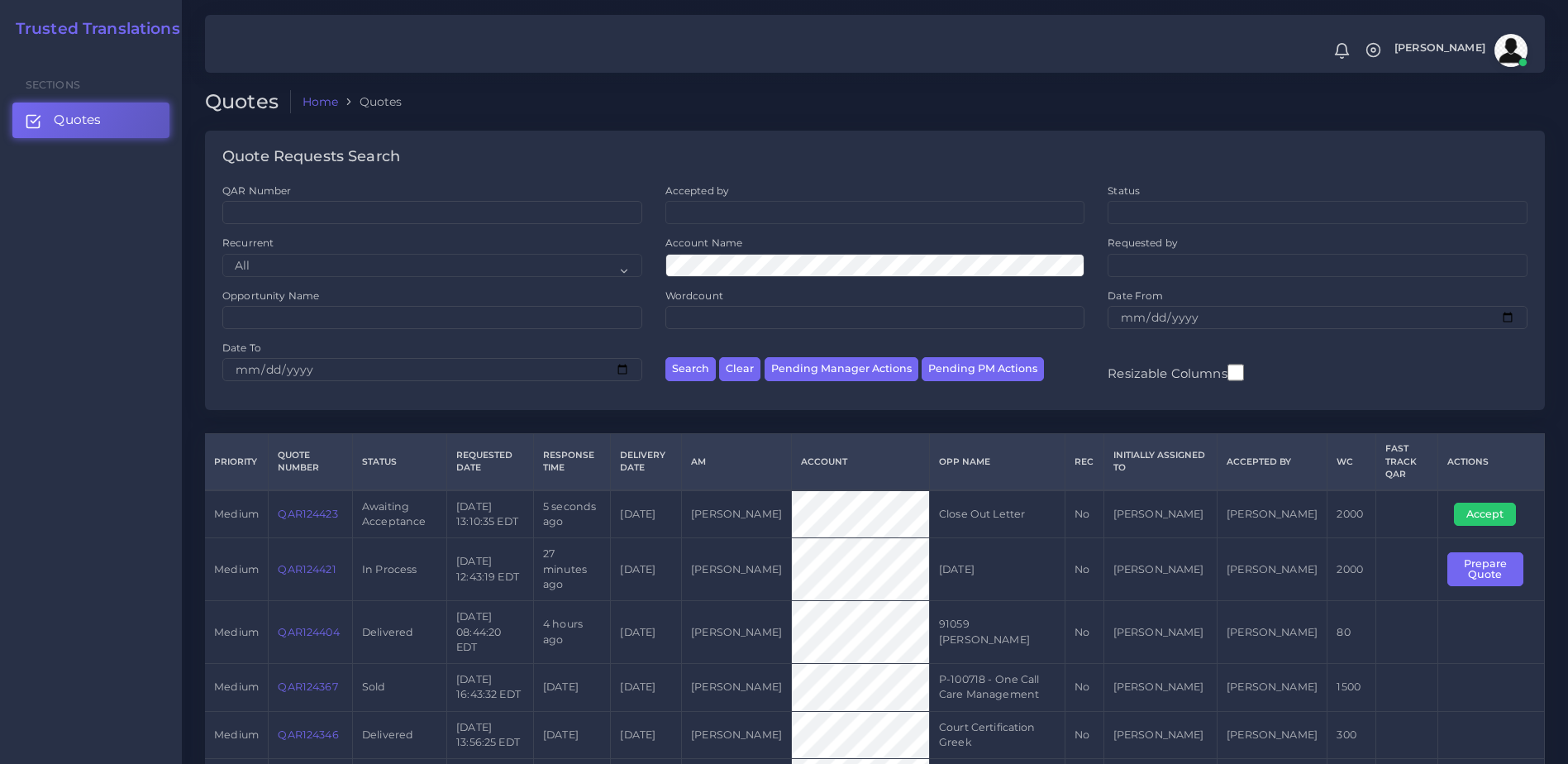
click at [301, 516] on link "QAR124423" at bounding box center [307, 513] width 60 height 12
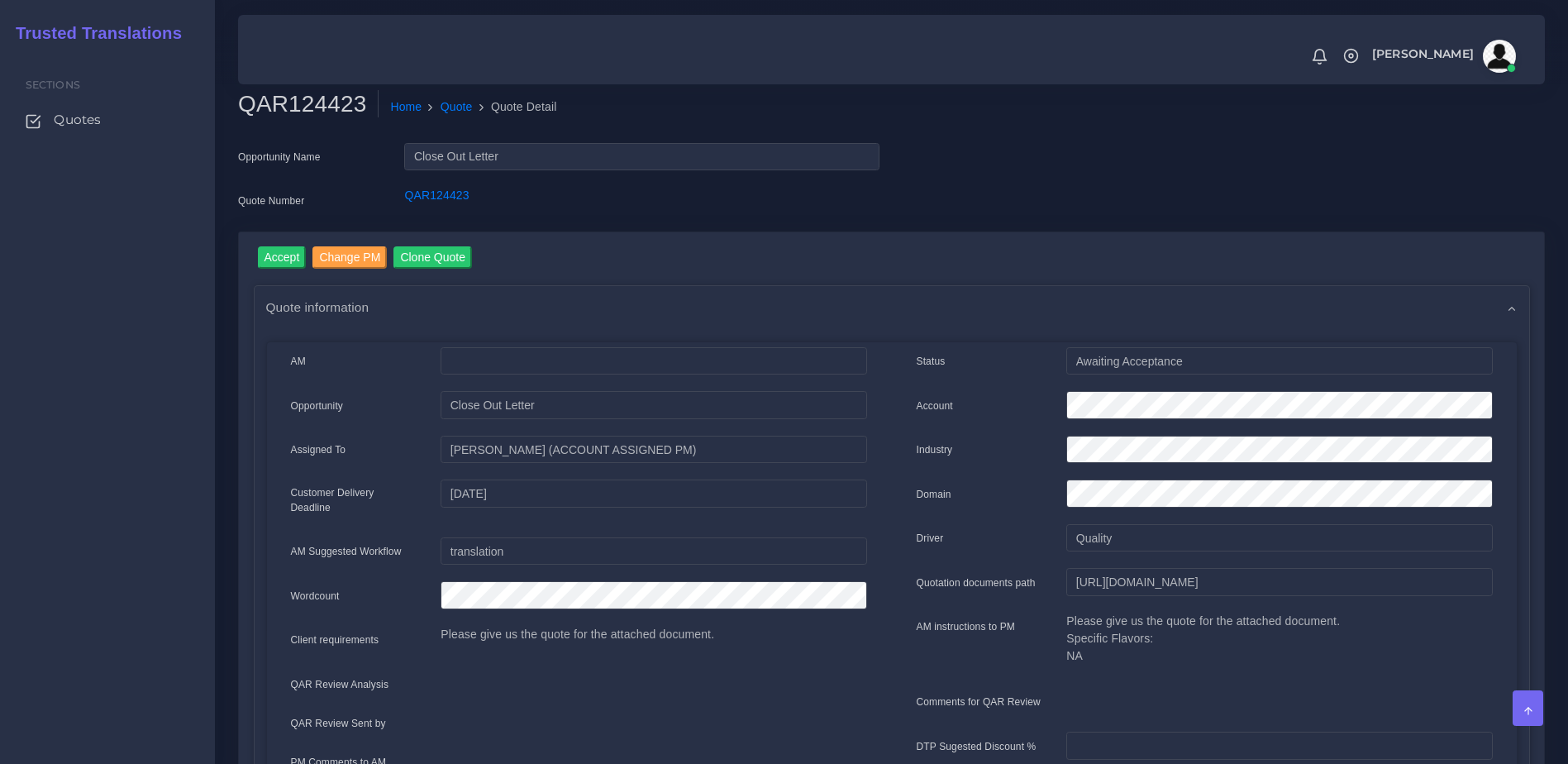
click at [469, 326] on div "Quote information" at bounding box center [893, 307] width 1275 height 42
click at [267, 246] on input "Accept" at bounding box center [282, 258] width 49 height 23
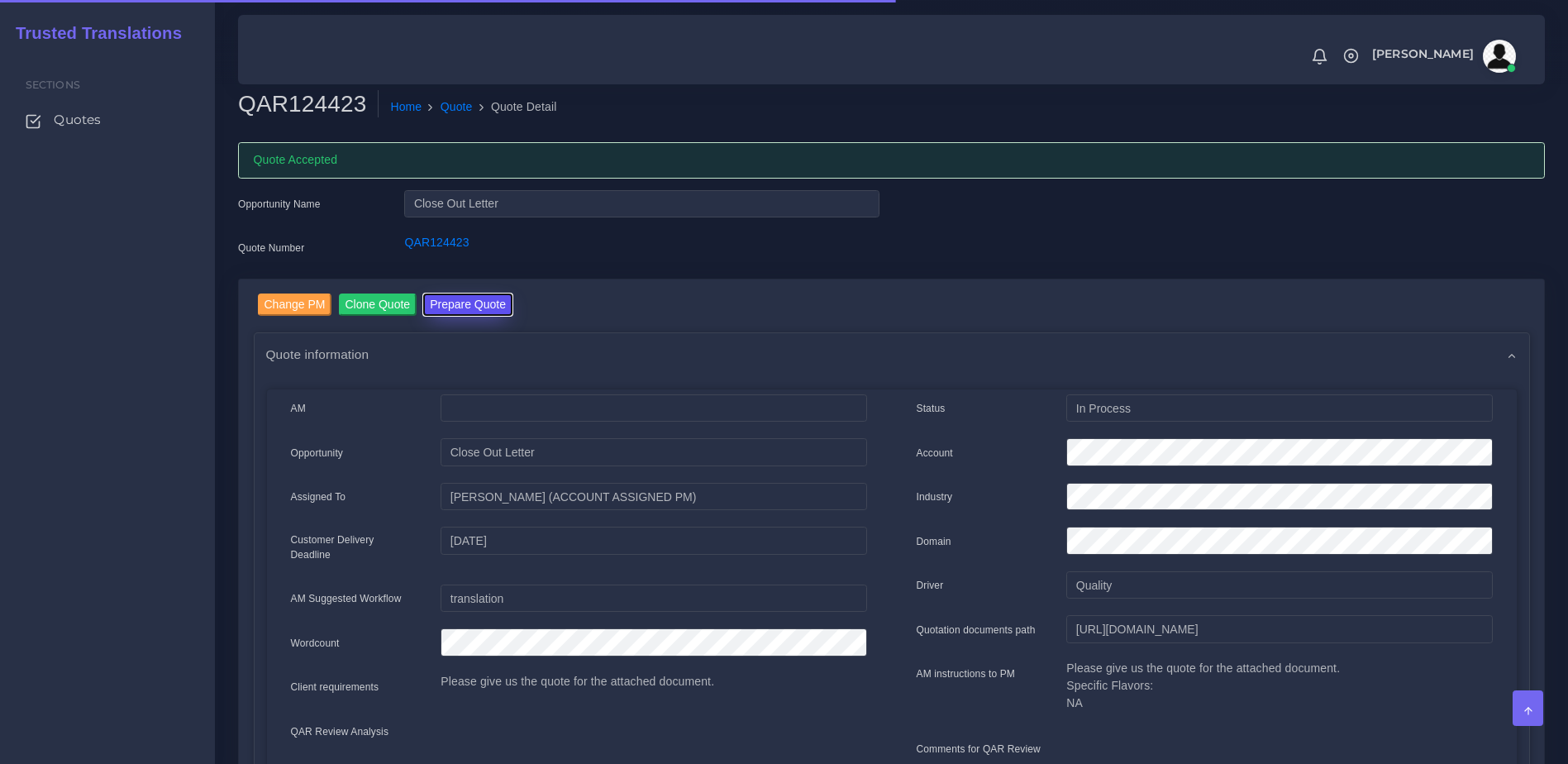
click at [467, 294] on button "Prepare Quote" at bounding box center [468, 305] width 90 height 23
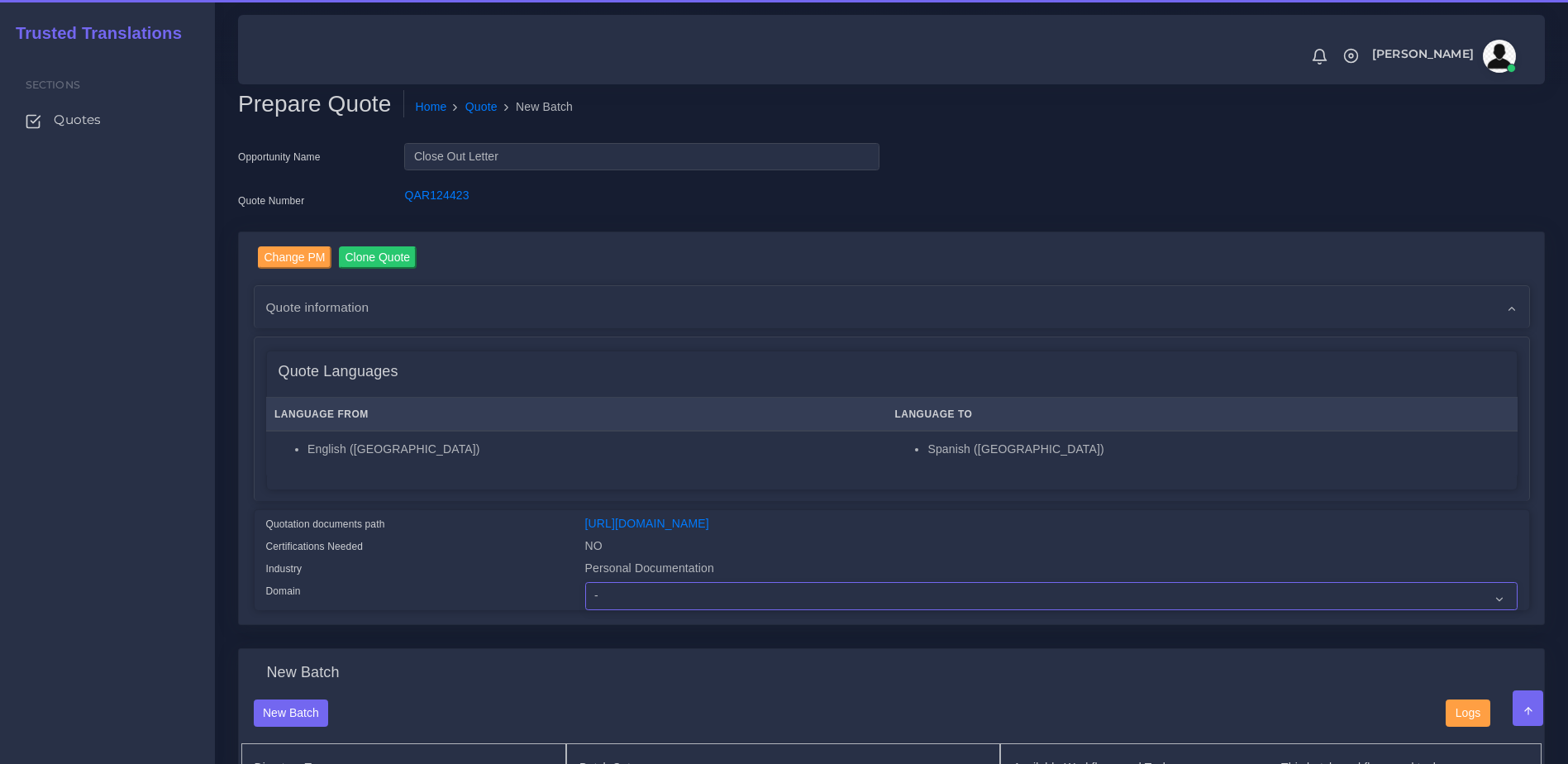
click at [710, 606] on select "- Advertising and Media Agriculture, Forestry and Fishing Architecture, Buildin…" at bounding box center [1051, 596] width 932 height 28
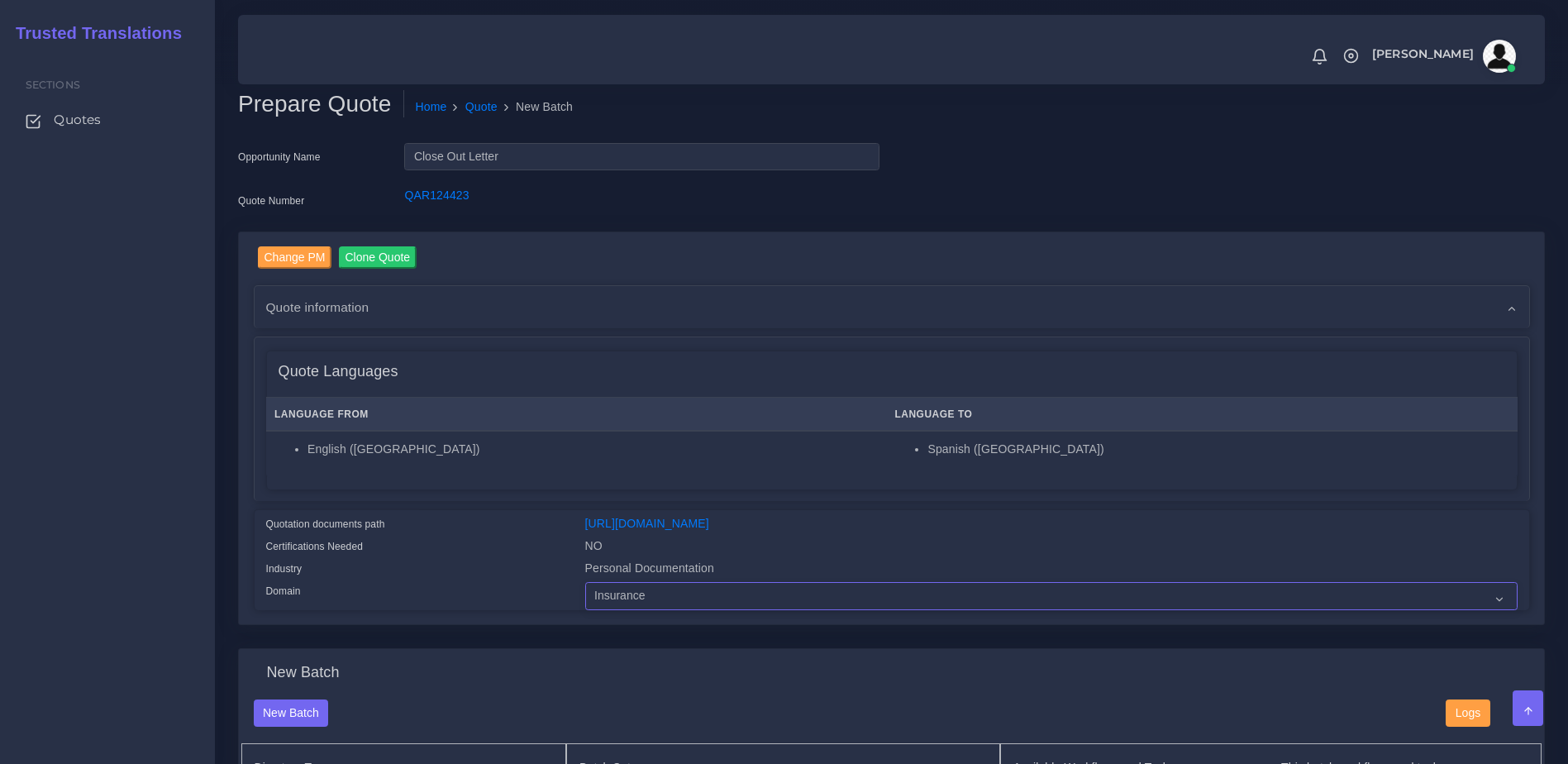
click at [586, 594] on select "- Advertising and Media Agriculture, Forestry and Fishing Architecture, Buildin…" at bounding box center [1051, 596] width 932 height 28
click at [797, 624] on div "Change PM Clone Quote Quote information AM NO -" at bounding box center [892, 429] width 1305 height 393
click at [796, 610] on select "- Advertising and Media Agriculture, Forestry and Fishing Architecture, Buildin…" at bounding box center [1051, 596] width 932 height 28
select select "Personal Documentation"
click at [586, 594] on select "- Advertising and Media Agriculture, Forestry and Fishing Architecture, Buildin…" at bounding box center [1051, 596] width 932 height 28
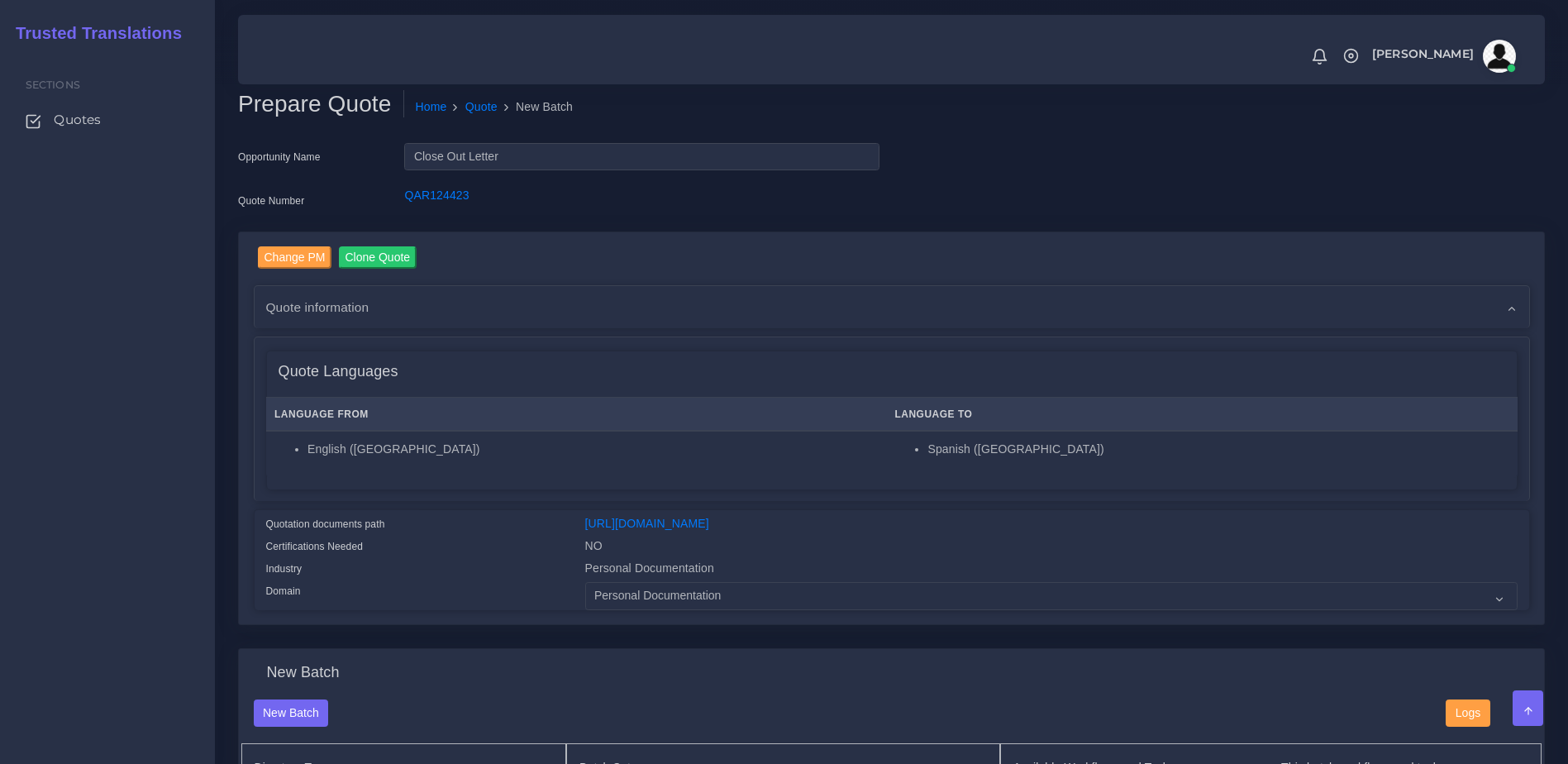
click at [537, 537] on div "Quotation documents path" at bounding box center [414, 526] width 319 height 23
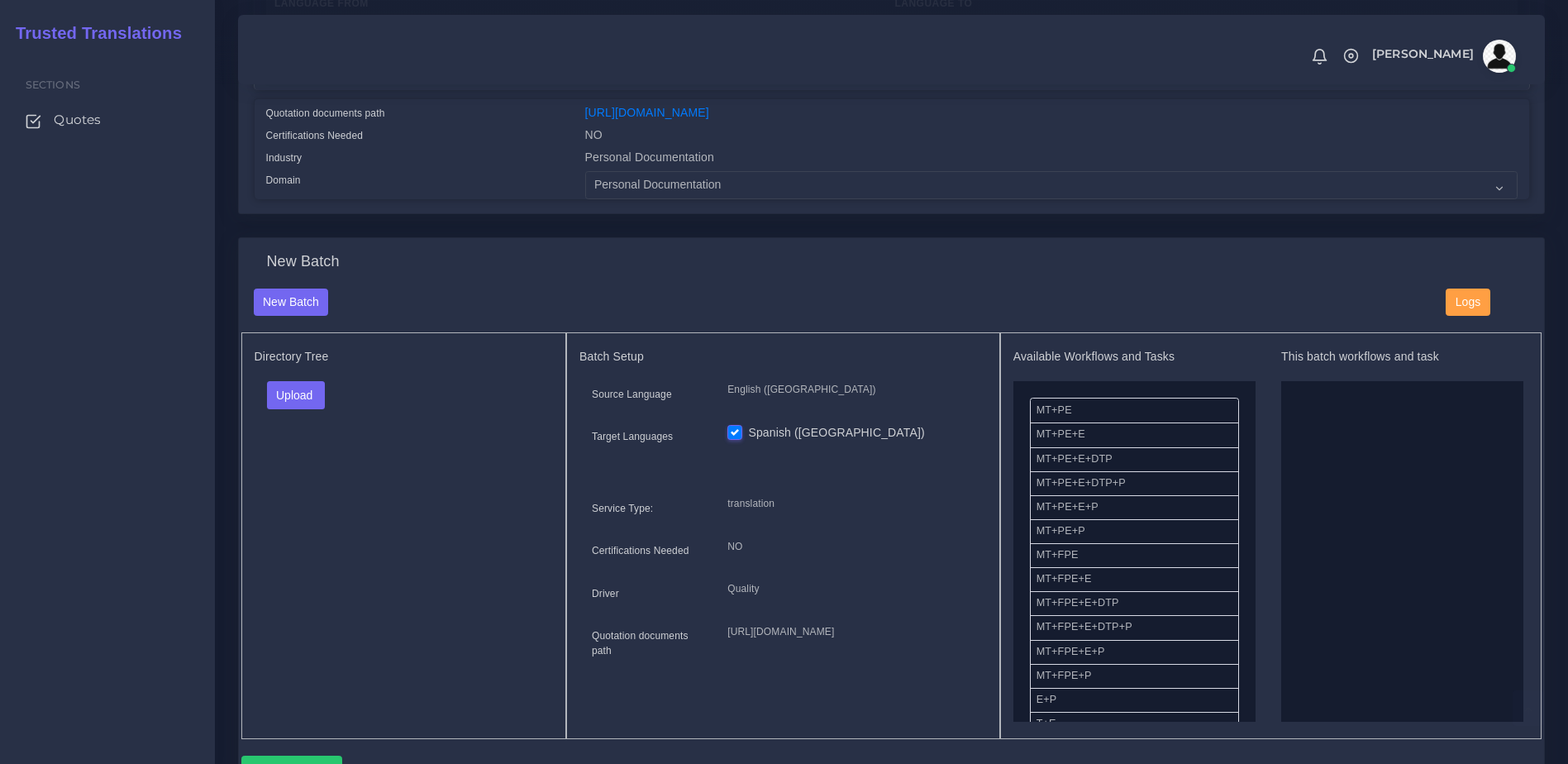
scroll to position [418, 0]
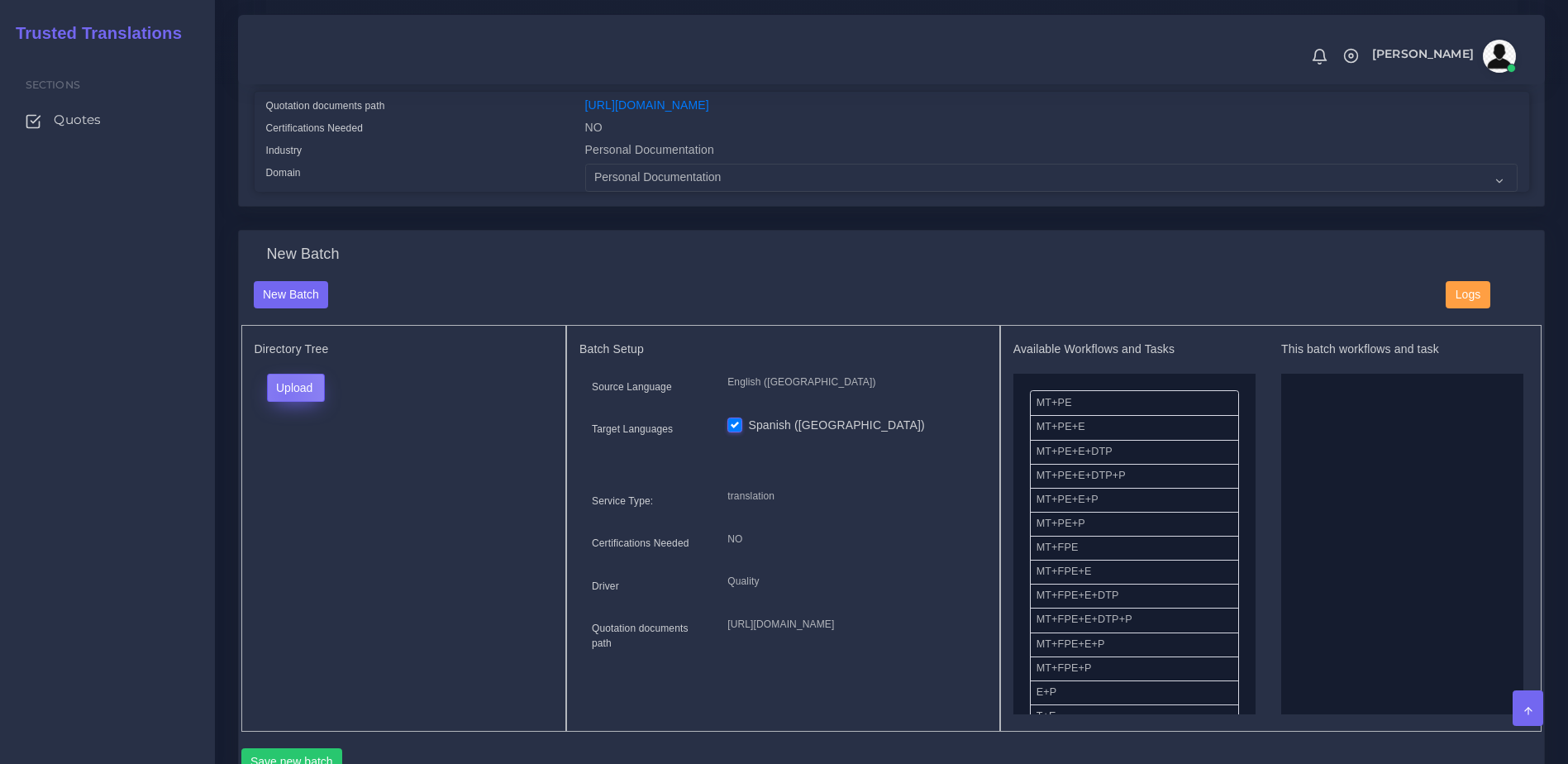
click at [284, 401] on button "Upload" at bounding box center [297, 388] width 59 height 28
click at [298, 461] on label "Files" at bounding box center [325, 450] width 114 height 21
drag, startPoint x: 1076, startPoint y: 484, endPoint x: 1471, endPoint y: 547, distance: 400.0
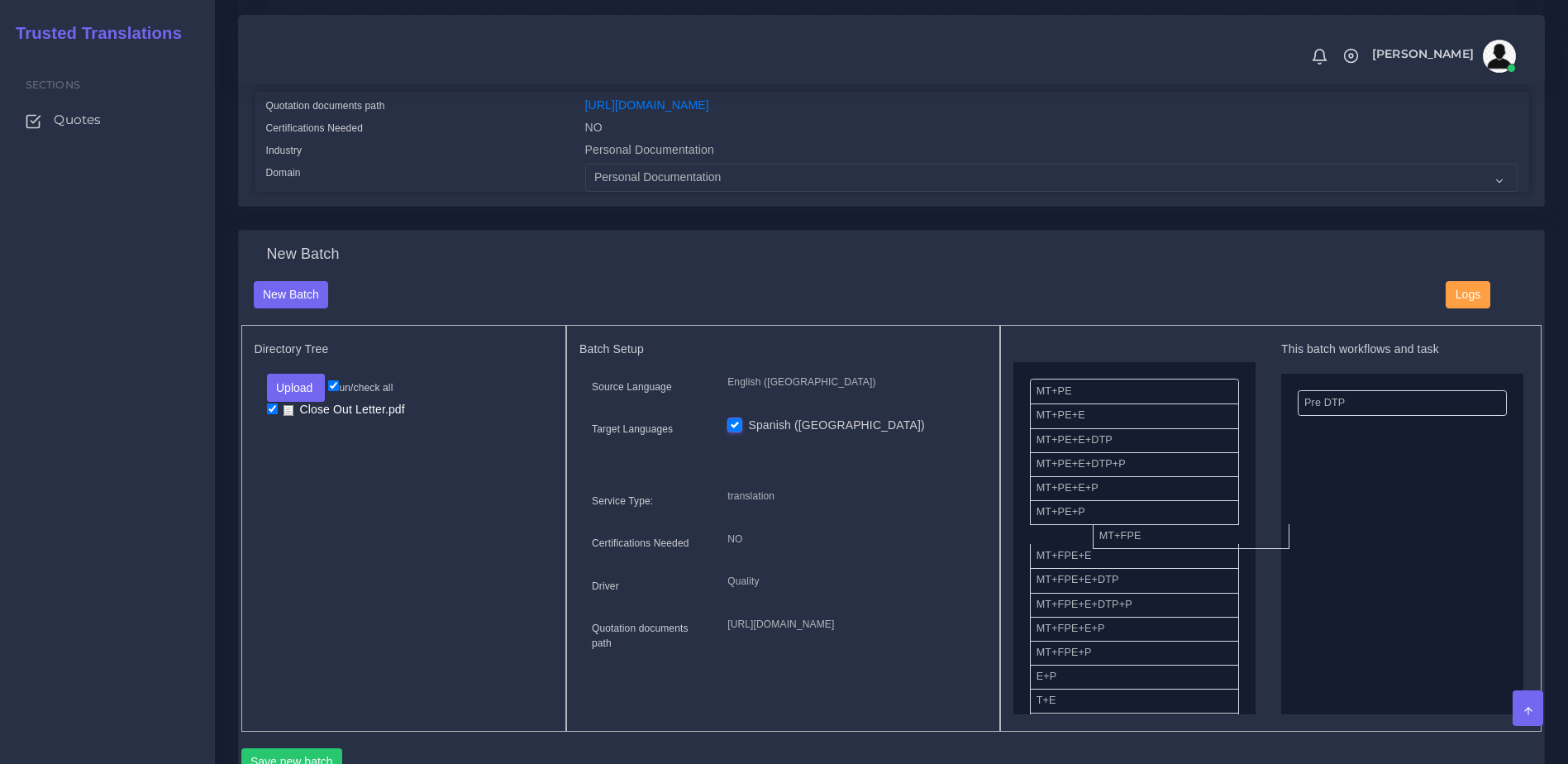
drag, startPoint x: 1136, startPoint y: 553, endPoint x: 1202, endPoint y: 540, distance: 67.3
drag, startPoint x: 1080, startPoint y: 542, endPoint x: 1301, endPoint y: 512, distance: 223.0
drag, startPoint x: 1124, startPoint y: 584, endPoint x: 1323, endPoint y: 523, distance: 208.1
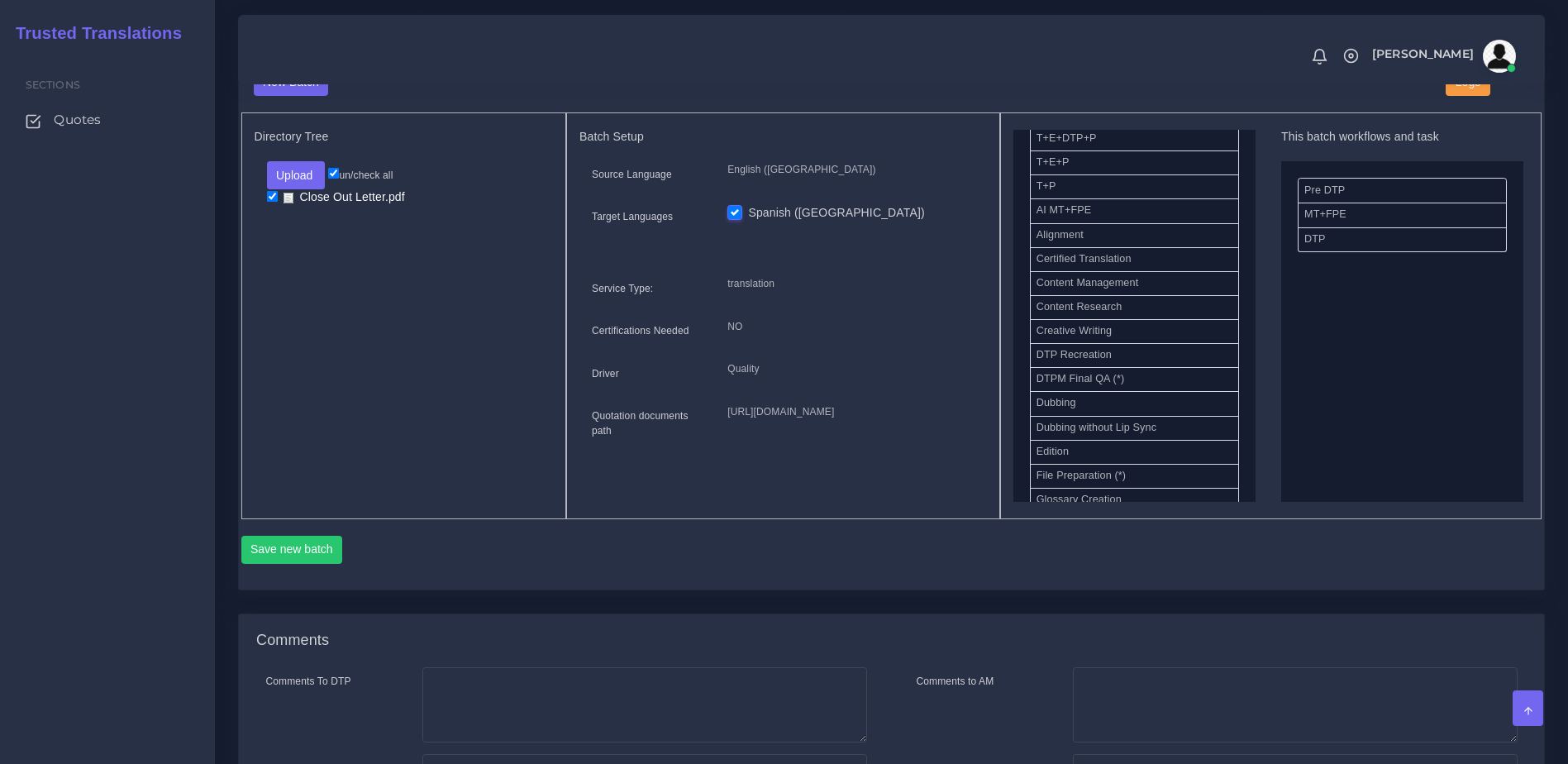
scroll to position [644, 0]
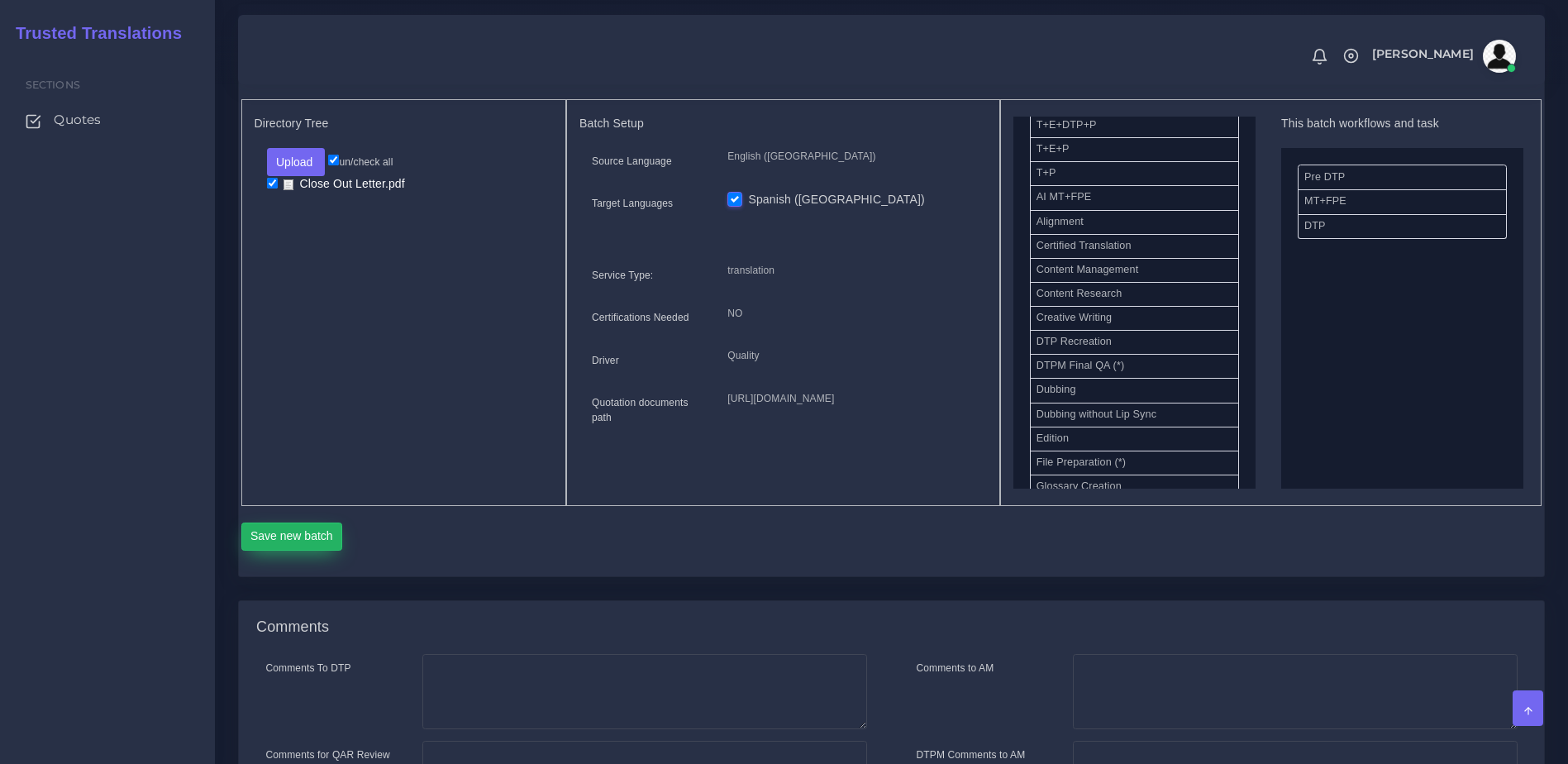
click at [323, 551] on button "Save new batch" at bounding box center [293, 536] width 102 height 28
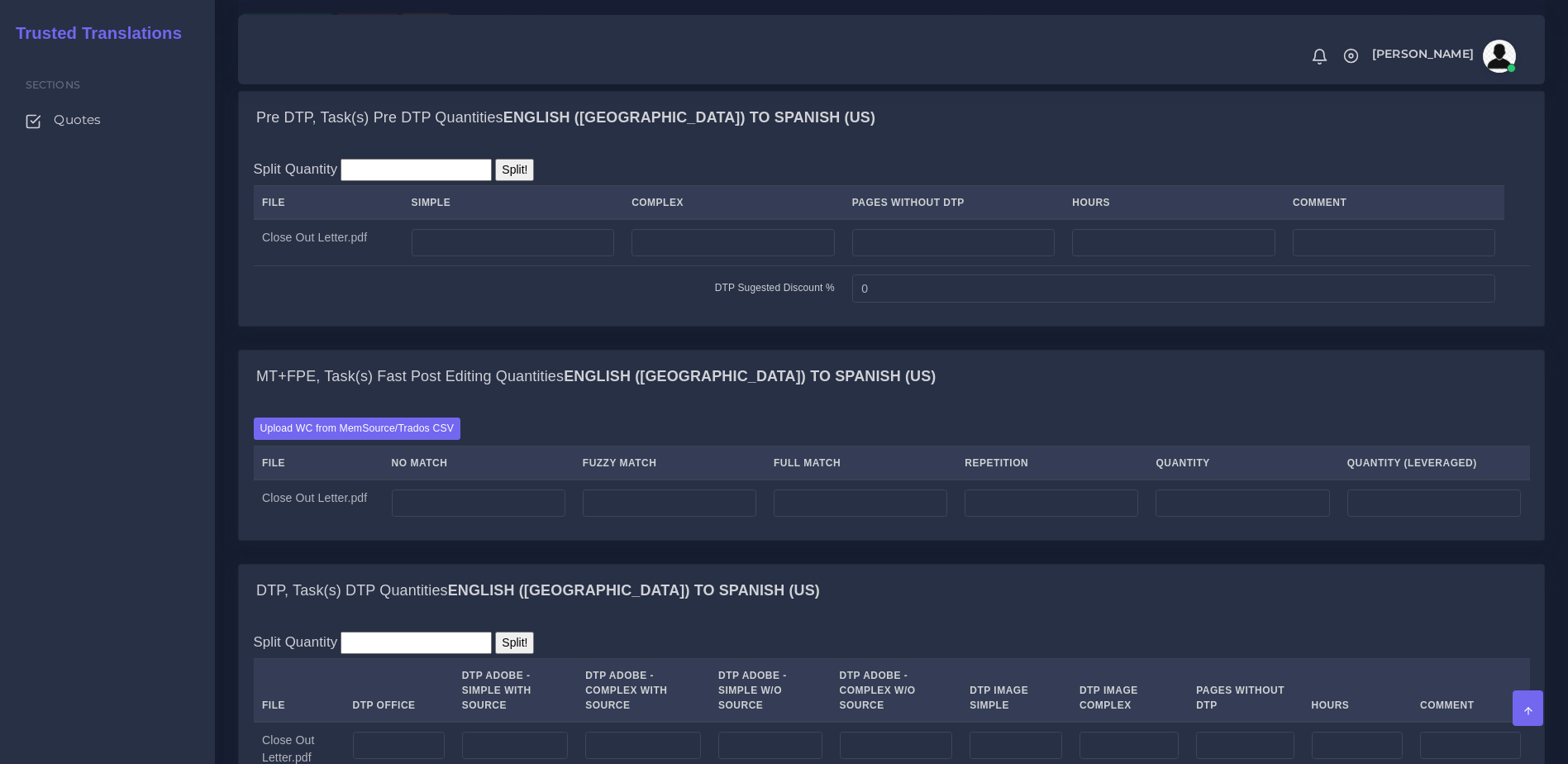
scroll to position [1158, 0]
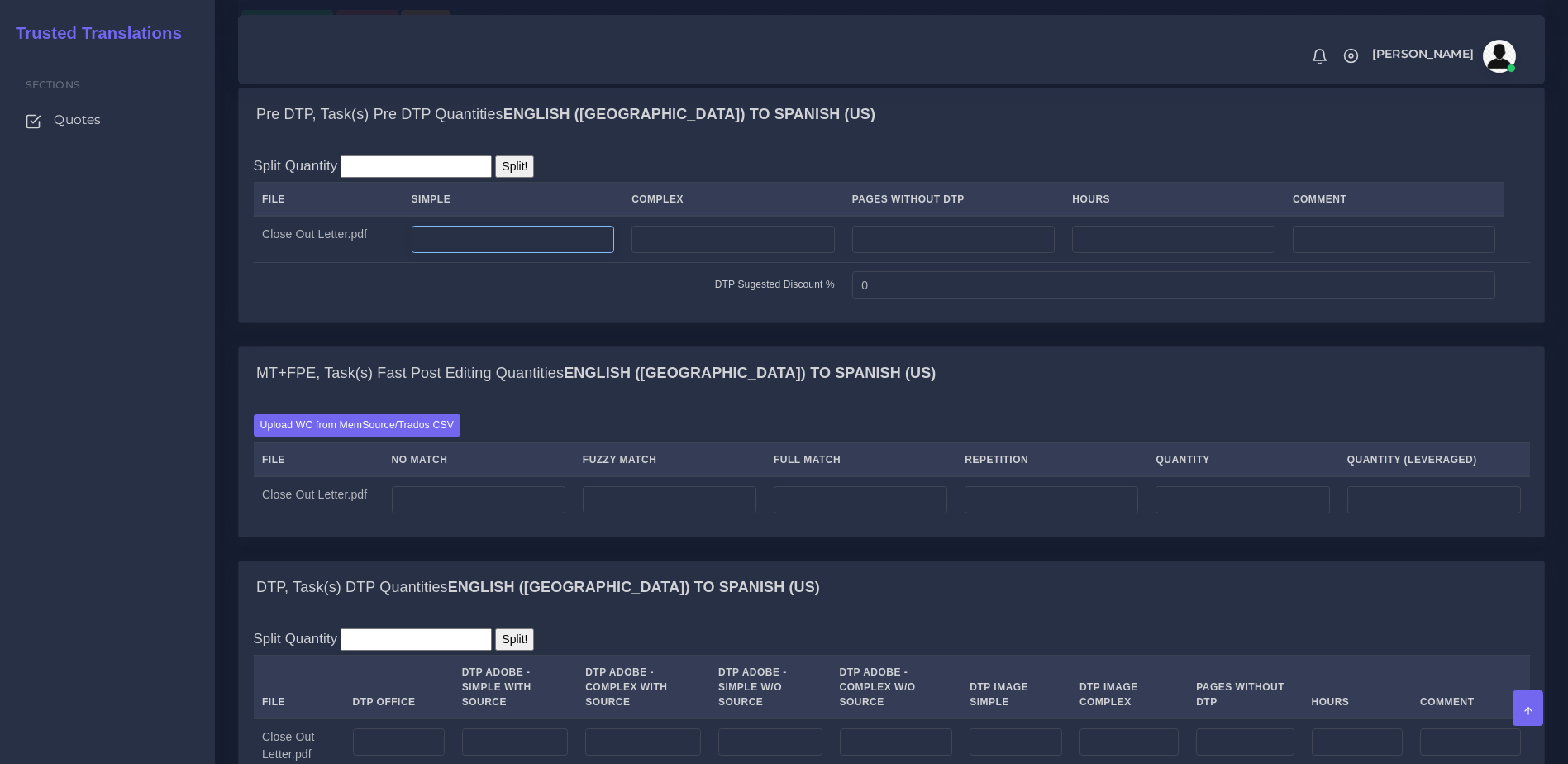
click at [568, 254] on input "number" at bounding box center [513, 240] width 203 height 28
type input "1"
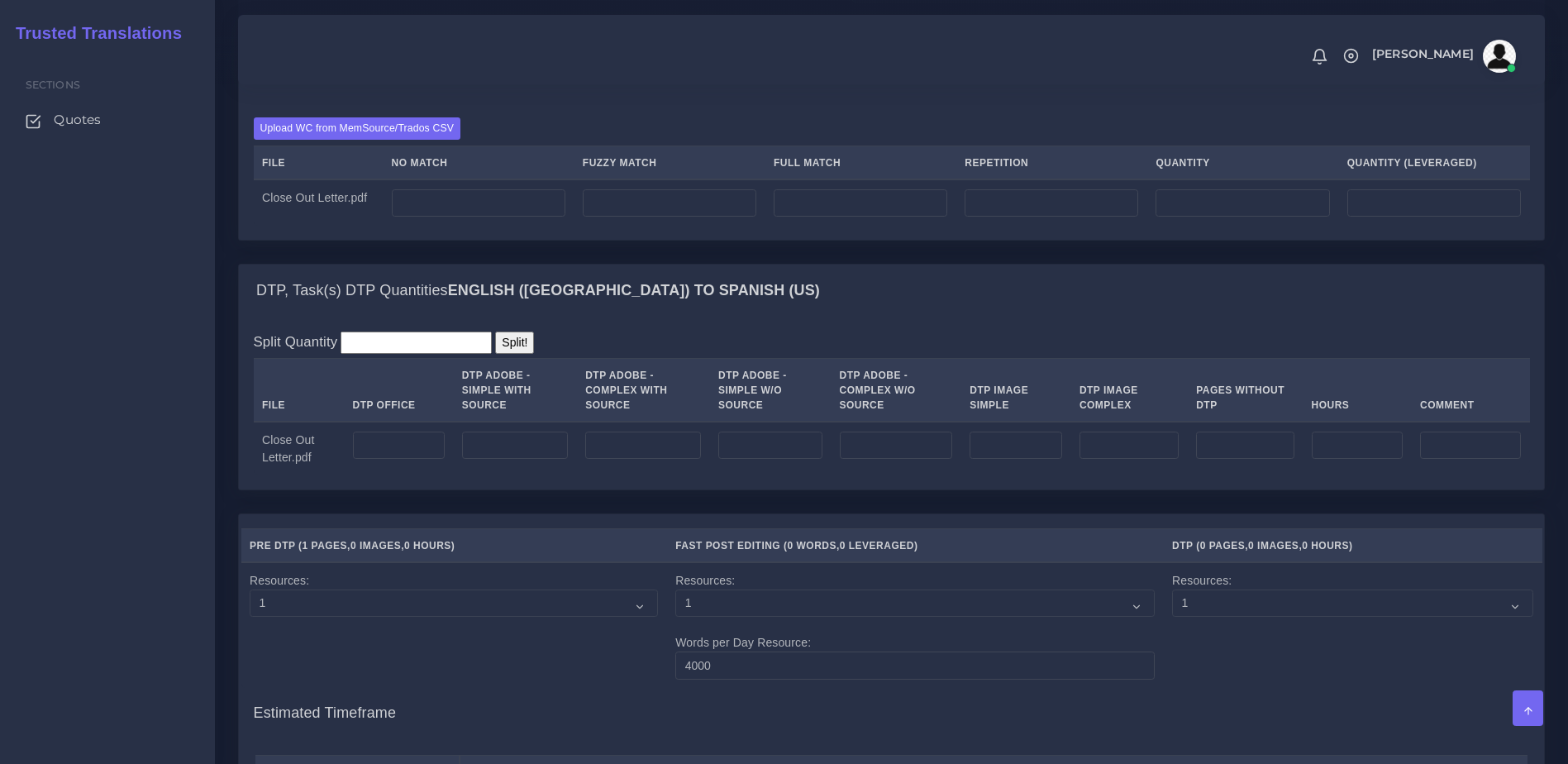
scroll to position [1458, 0]
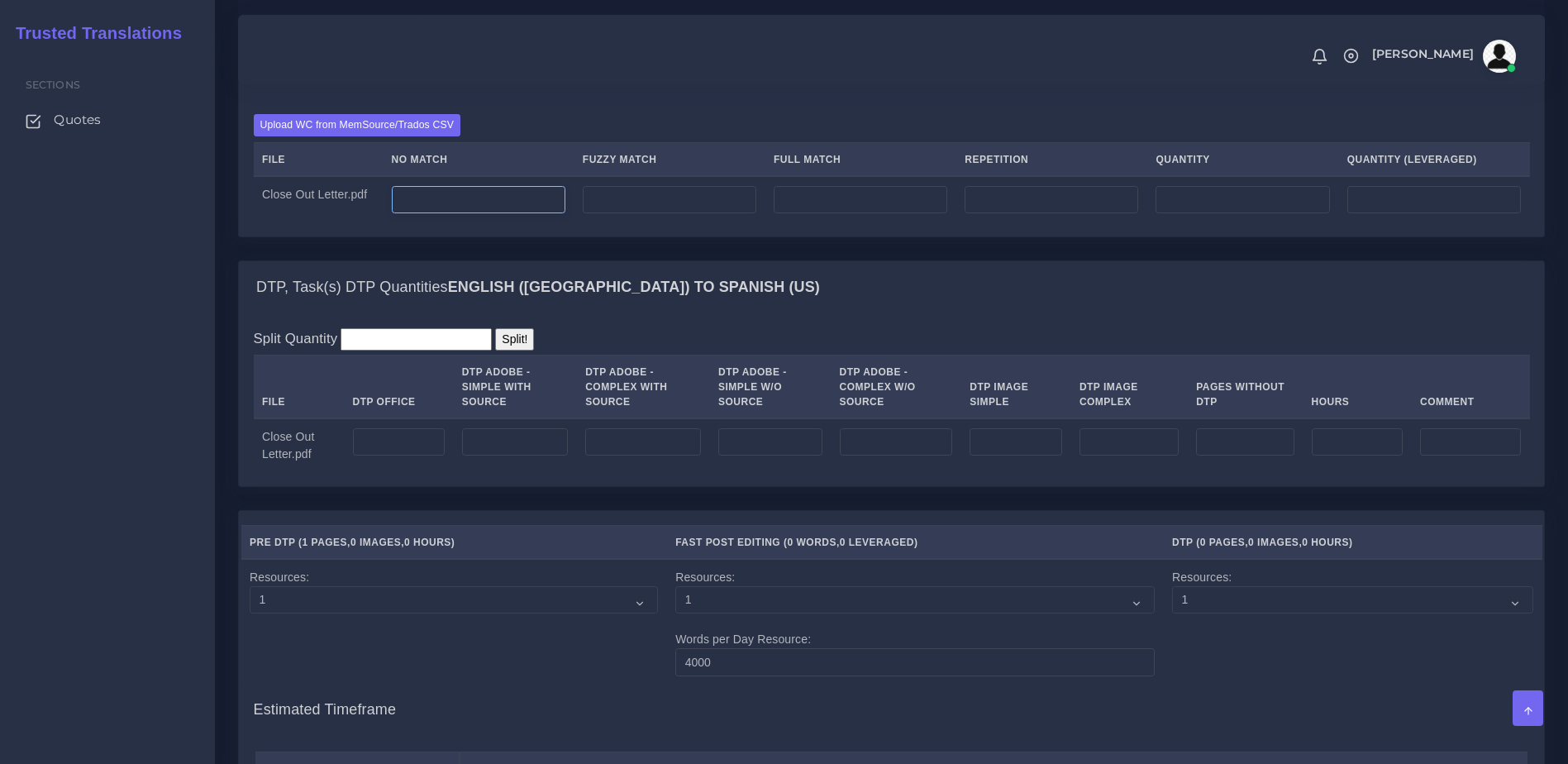
click at [512, 214] on input "number" at bounding box center [479, 200] width 174 height 28
type input "200"
click at [512, 236] on div "Upload WC from MemSource/Trados CSV File No Match Fuzzy Match Full Match Repeti…" at bounding box center [892, 167] width 1305 height 137
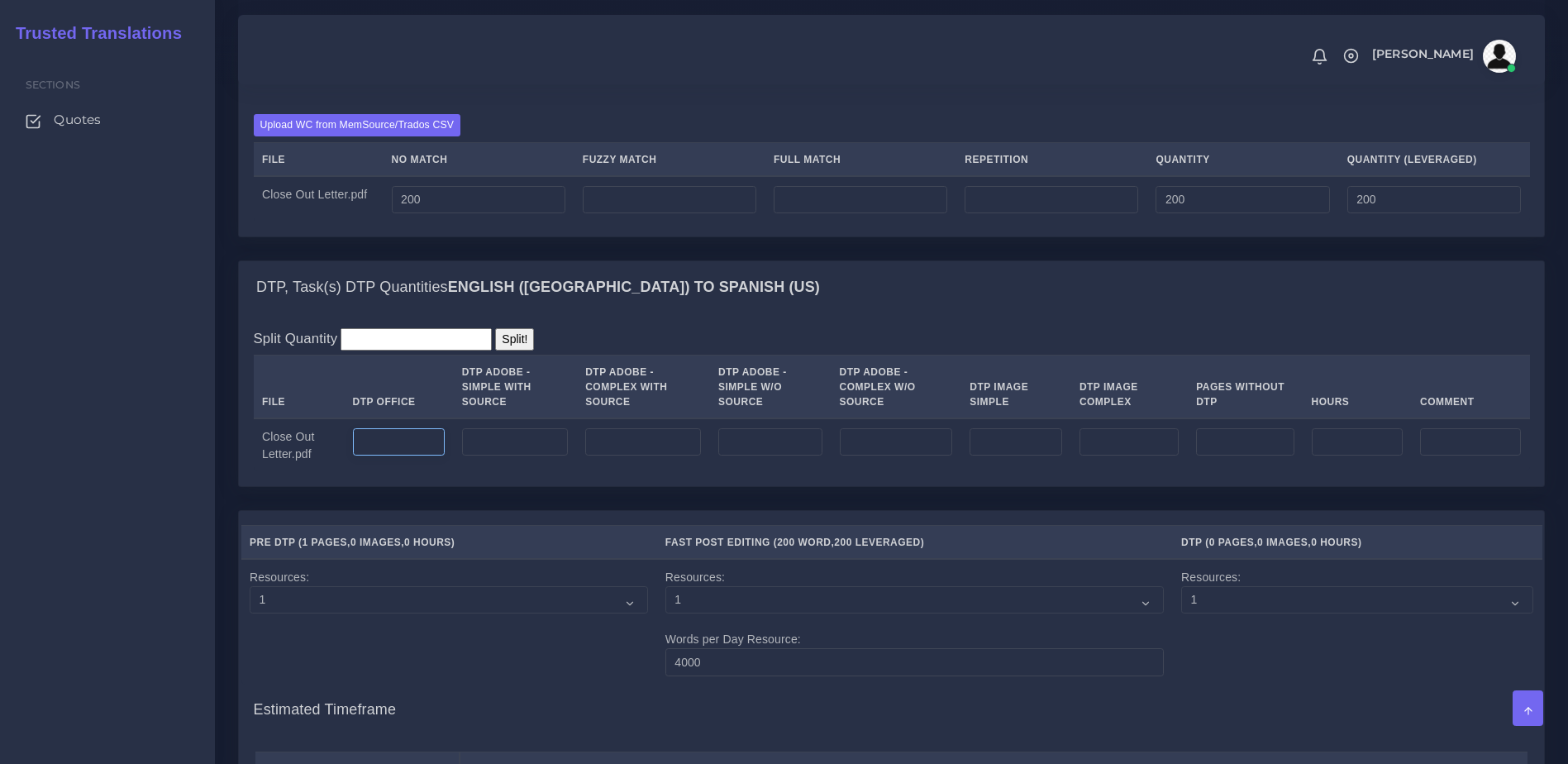
drag, startPoint x: 448, startPoint y: 514, endPoint x: 437, endPoint y: 515, distance: 11.0
click at [437, 471] on td at bounding box center [399, 445] width 110 height 53
type input "1"
click at [625, 419] on th "DTP Adobe - Complex With Source" at bounding box center [643, 386] width 133 height 63
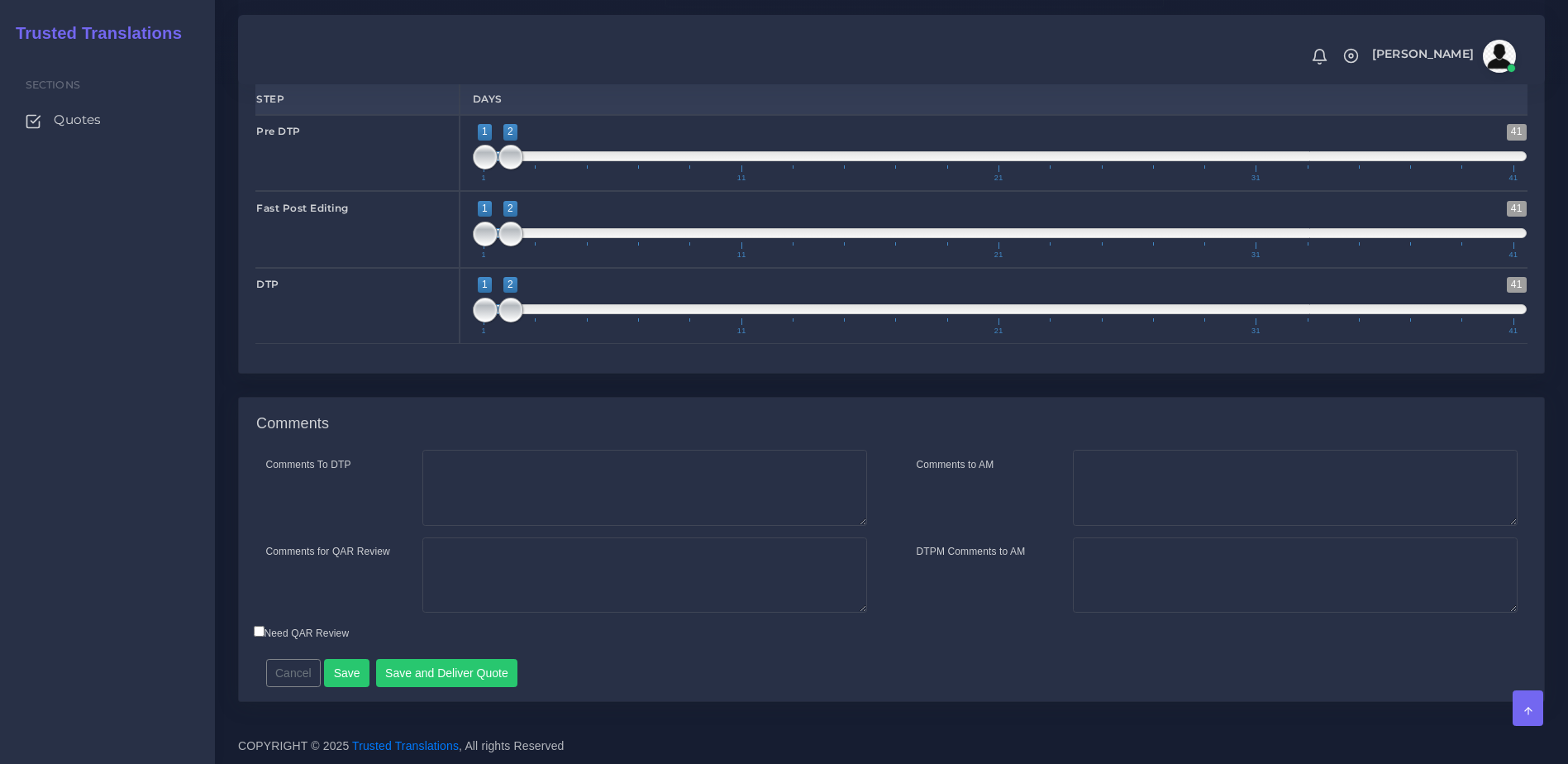
scroll to position [2192, 0]
click at [430, 669] on button "Save and Deliver Quote" at bounding box center [447, 673] width 143 height 28
